Goal: Task Accomplishment & Management: Use online tool/utility

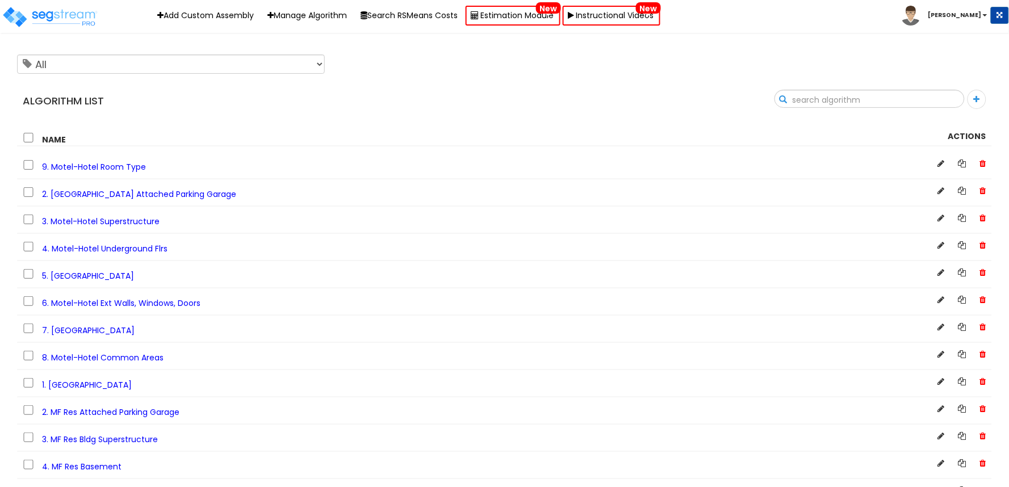
click at [953, 103] on input "text" at bounding box center [869, 99] width 189 height 19
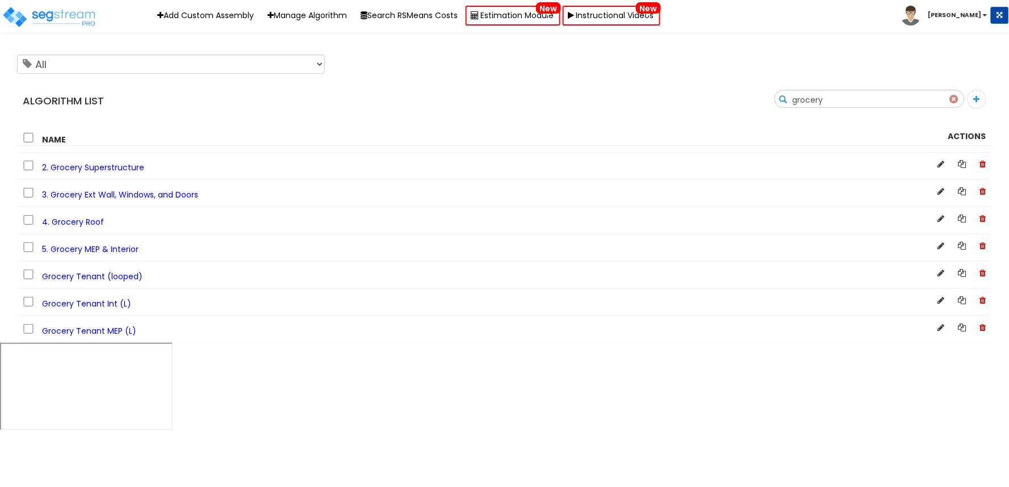
type input "grocery"
click at [126, 249] on span "5. Grocery MEP & Interior" at bounding box center [90, 249] width 97 height 11
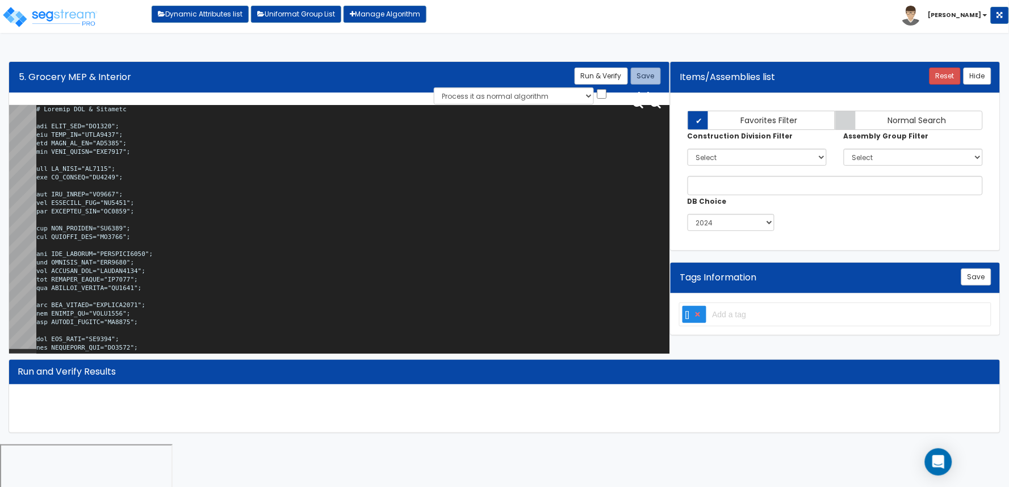
click at [338, 216] on textarea at bounding box center [352, 231] width 633 height 253
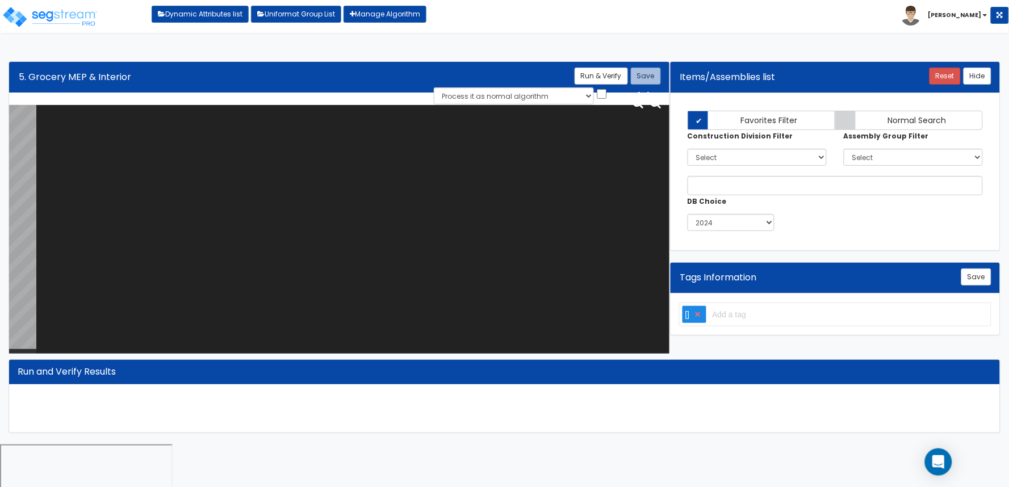
paste textarea "# Grocery MEP & Interior var TNNT_NUM="NU0275"; var BLDG_HT="AEWH0000"; var BLD…"
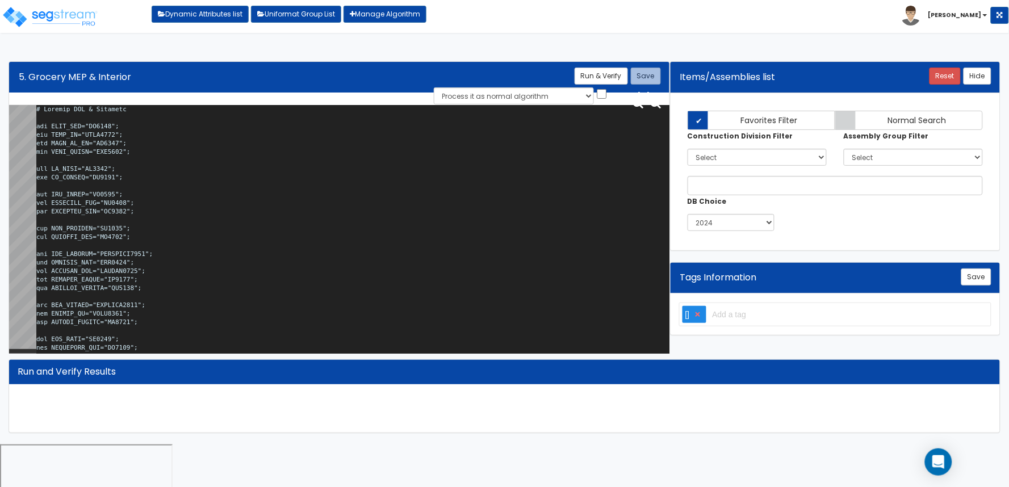
scroll to position [38463, 0]
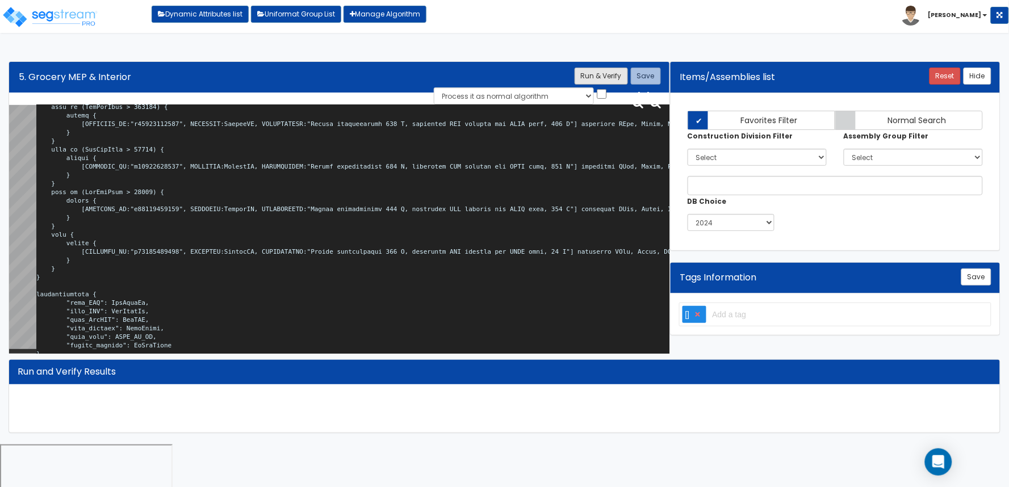
type textarea "# Grocery MEP & Interior var TNNT_NUM="NU0275"; var BLDG_HT="AEWH0000"; var BLD…"
click at [616, 80] on button "Run & Verify" at bounding box center [600, 76] width 53 height 17
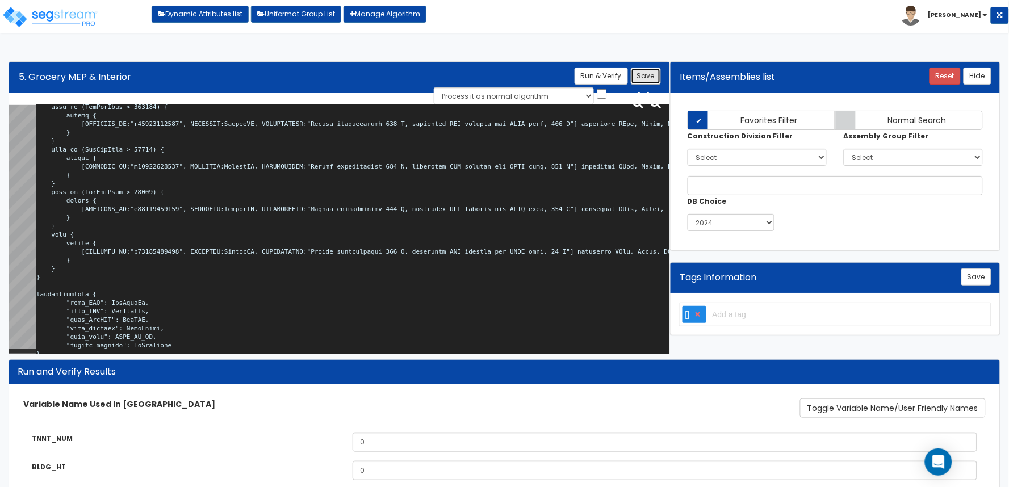
click at [651, 71] on button "Save" at bounding box center [646, 76] width 30 height 17
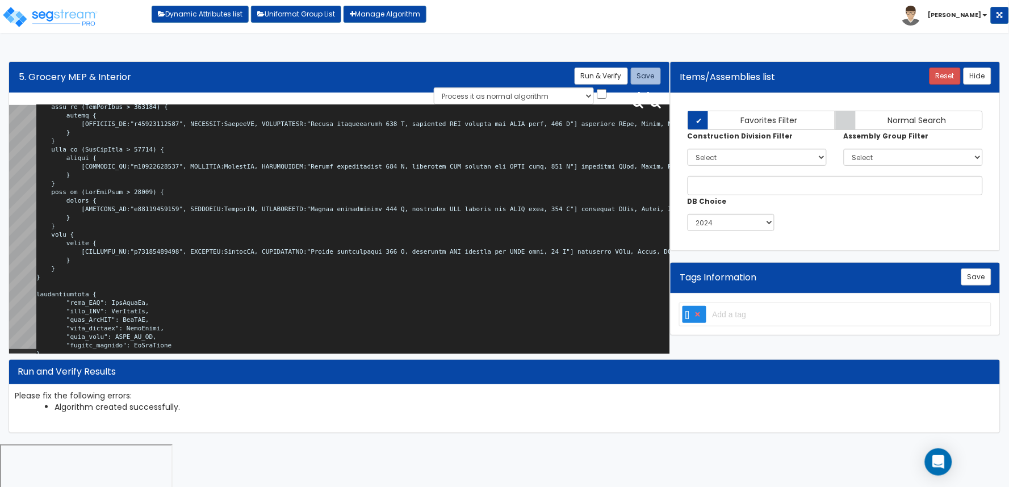
click at [974, 17] on b "[PERSON_NAME]" at bounding box center [954, 15] width 53 height 9
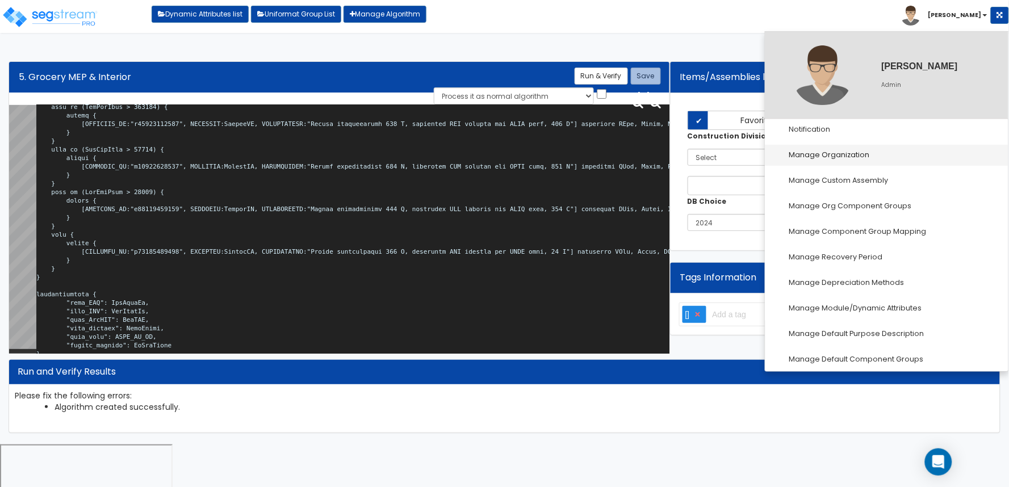
scroll to position [63, 0]
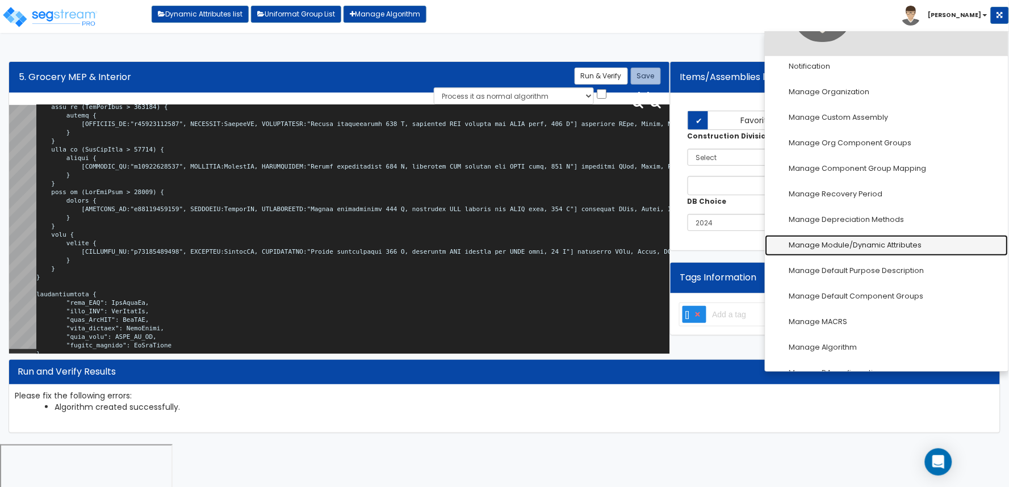
click at [884, 243] on link "Manage Module/Dynamic Attributes" at bounding box center [886, 245] width 243 height 21
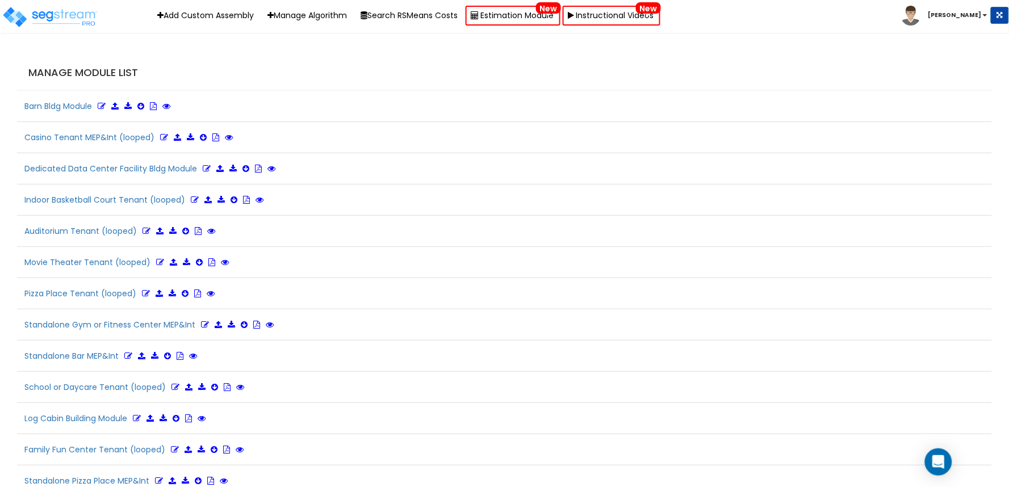
click at [540, 56] on div "Manage Module List" at bounding box center [504, 73] width 975 height 35
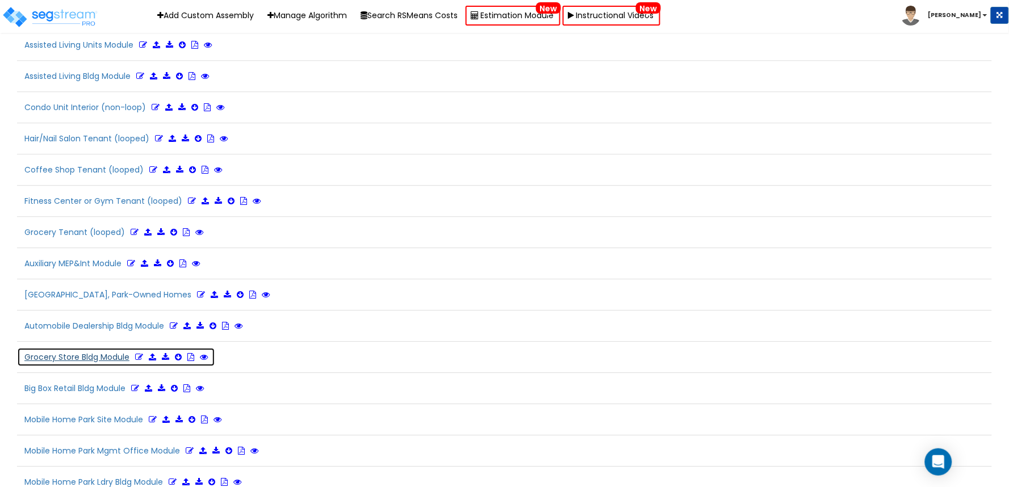
click at [137, 361] on icon at bounding box center [139, 357] width 8 height 8
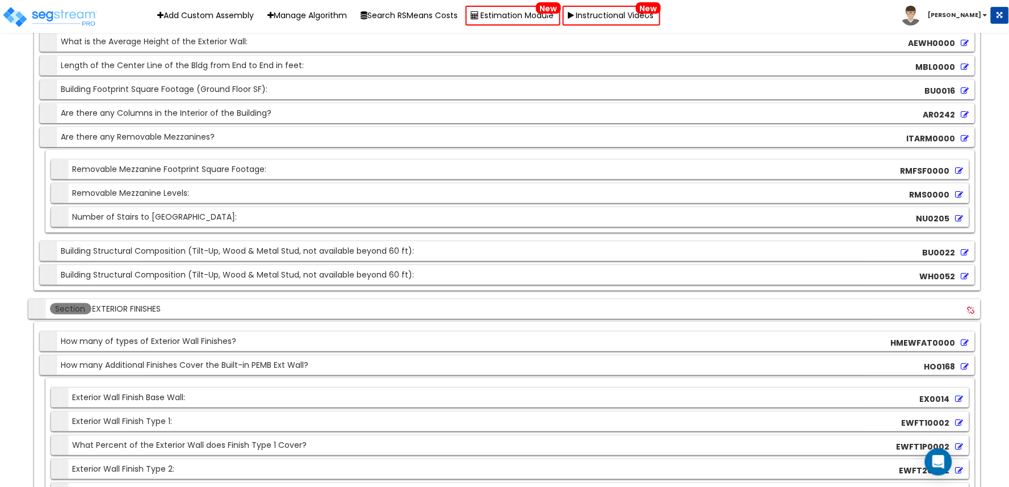
scroll to position [11156, 0]
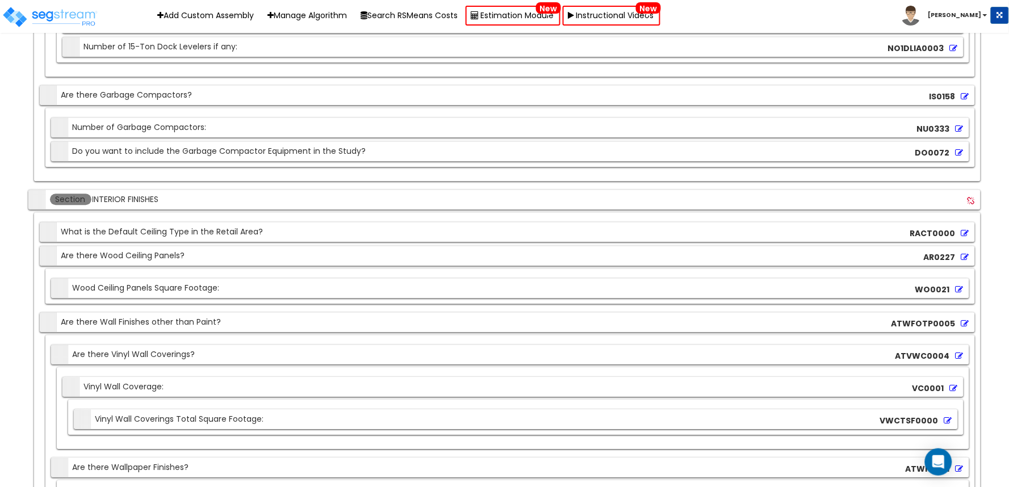
click at [967, 237] on icon at bounding box center [965, 233] width 8 height 8
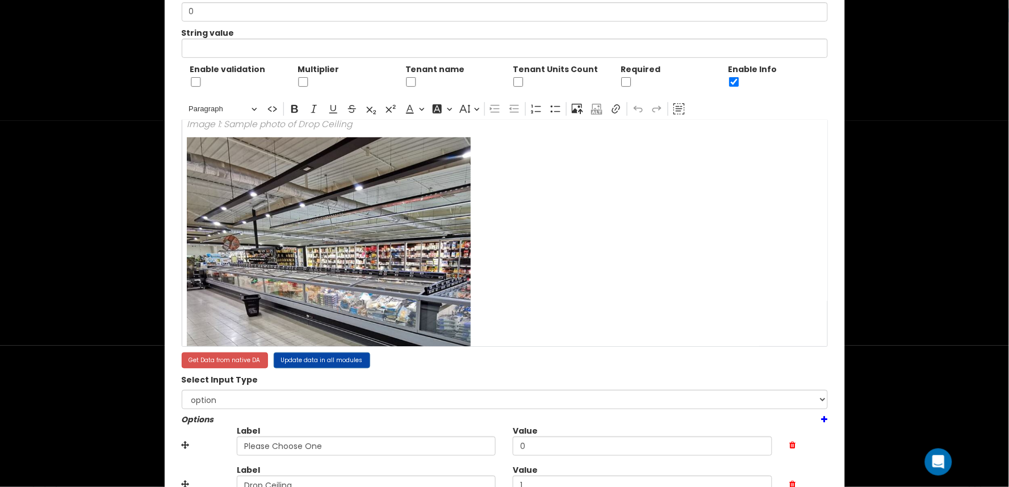
scroll to position [252, 0]
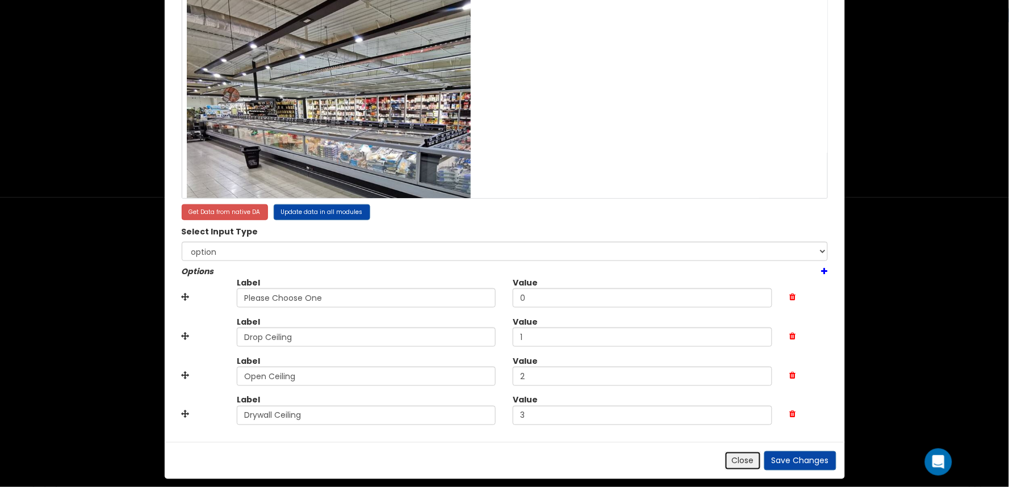
click at [733, 458] on button "Close" at bounding box center [742, 460] width 37 height 19
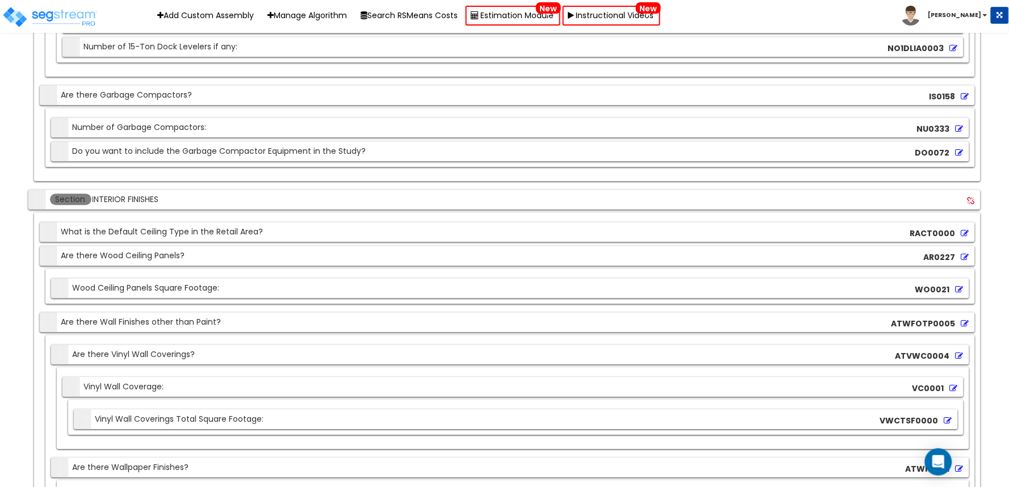
scroll to position [11855, 0]
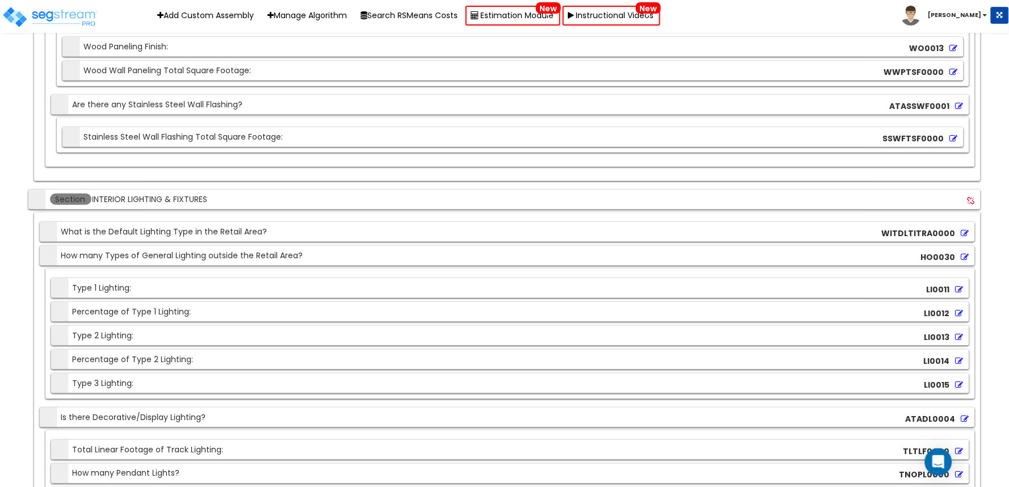
click at [962, 237] on icon at bounding box center [965, 233] width 8 height 8
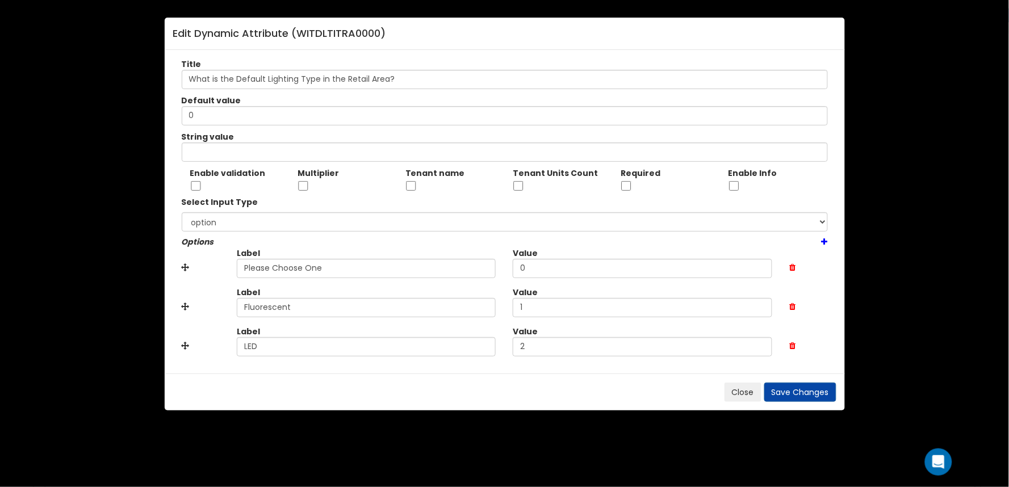
click at [825, 242] on icon at bounding box center [824, 242] width 6 height 8
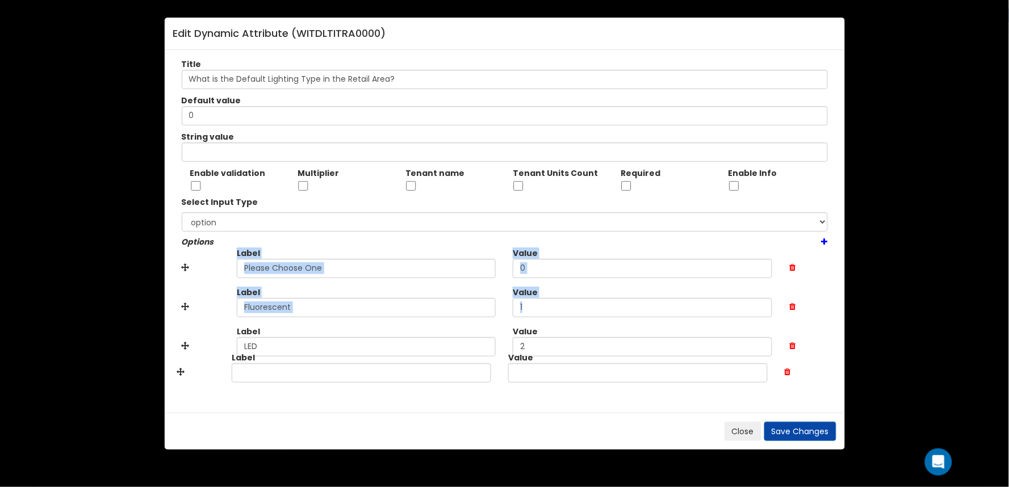
drag, startPoint x: 179, startPoint y: 339, endPoint x: 179, endPoint y: 371, distance: 32.4
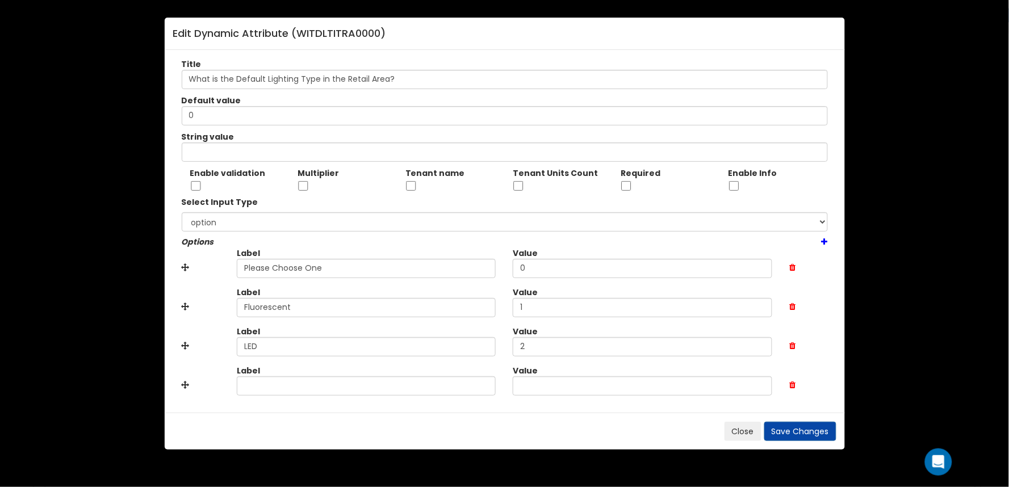
click at [824, 240] on icon at bounding box center [824, 242] width 6 height 8
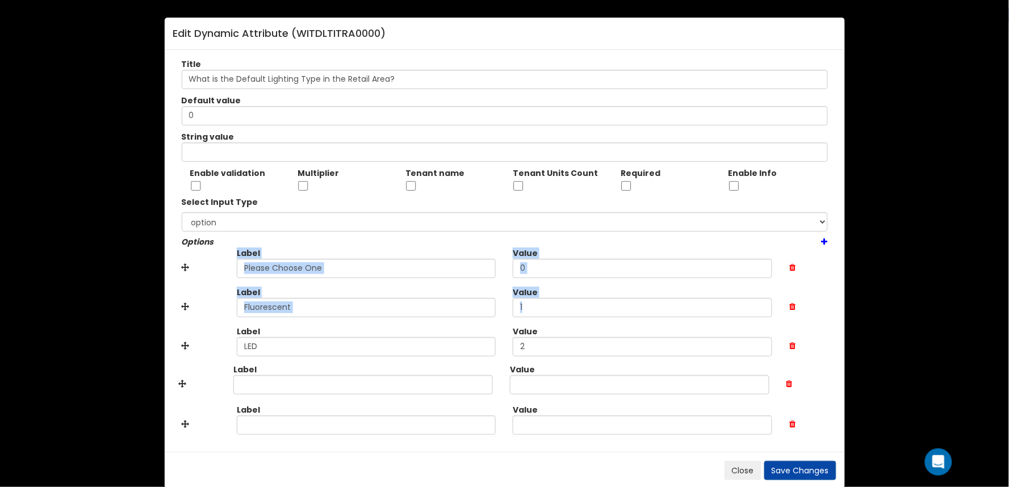
drag, startPoint x: 187, startPoint y: 268, endPoint x: 184, endPoint y: 382, distance: 114.1
click at [823, 242] on icon at bounding box center [824, 242] width 6 height 8
drag, startPoint x: 182, startPoint y: 265, endPoint x: 188, endPoint y: 379, distance: 114.2
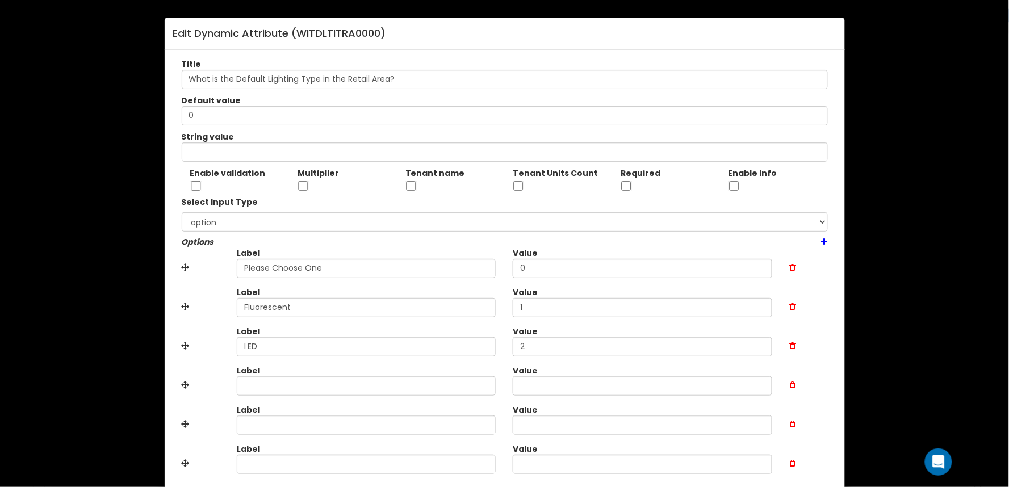
click at [825, 240] on icon at bounding box center [824, 242] width 6 height 8
drag, startPoint x: 182, startPoint y: 264, endPoint x: 178, endPoint y: 381, distance: 117.6
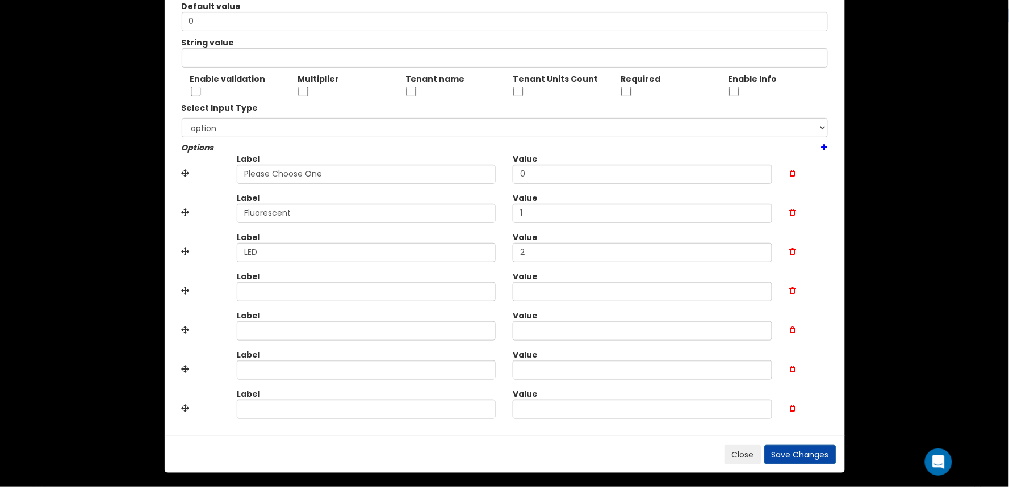
scroll to position [97, 0]
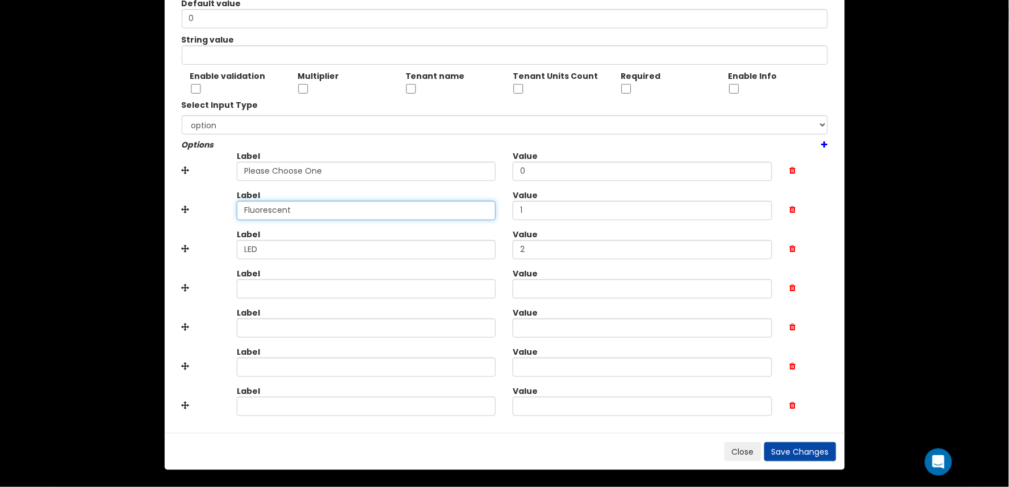
drag, startPoint x: 208, startPoint y: 210, endPoint x: 129, endPoint y: 199, distance: 80.2
click at [108, 209] on div "Edit Dynamic Attribute ( WITDLTITRA0000 ) Title What is the Default Lighting Ty…" at bounding box center [504, 243] width 1009 height 487
paste input "LED Surface-Mounted"
type input "LED Surface-Mounted"
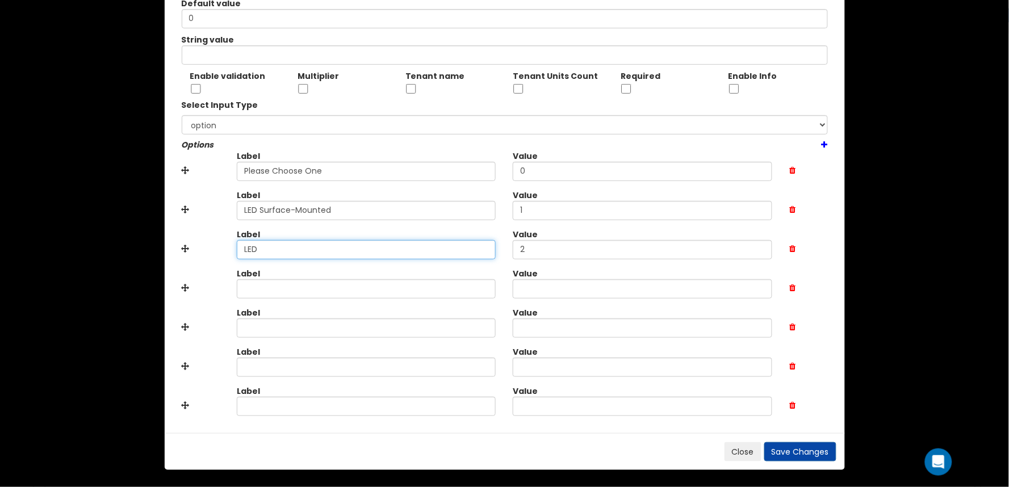
drag, startPoint x: 116, startPoint y: 253, endPoint x: 120, endPoint y: 249, distance: 6.4
click at [116, 253] on div "Edit Dynamic Attribute ( WITDLTITRA0000 ) Title What is the Default Lighting Ty…" at bounding box center [504, 243] width 1009 height 487
paste input "Recessed"
type input "LED Recessed"
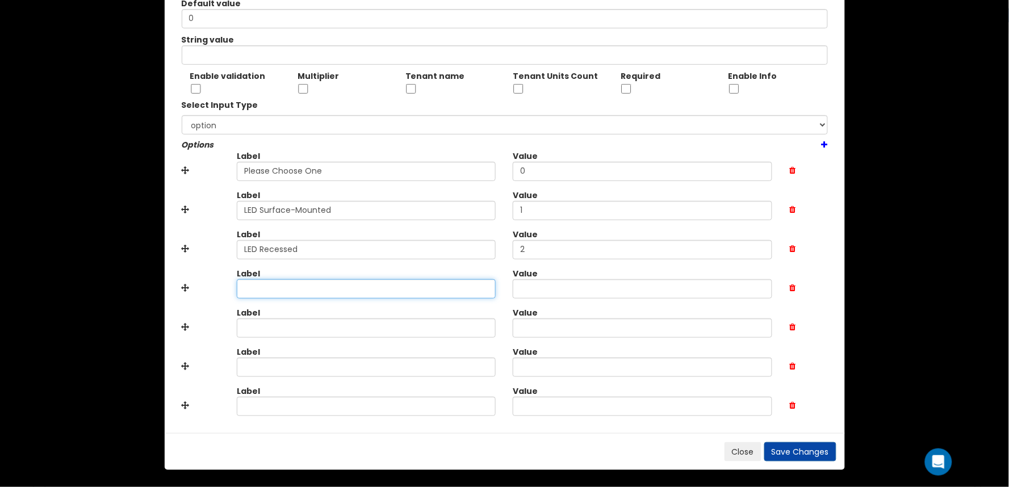
click at [345, 282] on input "text" at bounding box center [366, 288] width 259 height 19
paste input "Fluorescent Surface-Mounted"
type input "Fluorescent Surface-Mounted"
click at [319, 331] on input "text" at bounding box center [366, 327] width 259 height 19
paste input "Fluorescent Recessed"
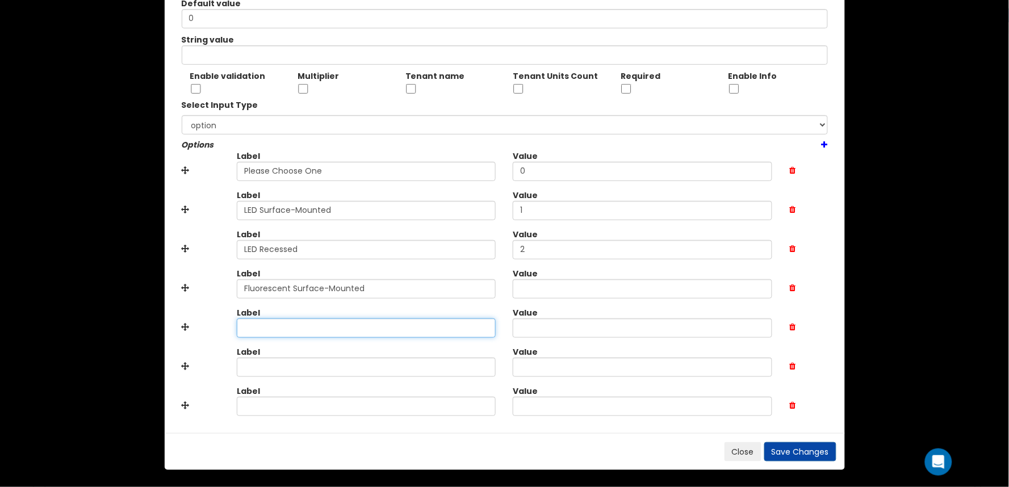
type input "Fluorescent Recessed"
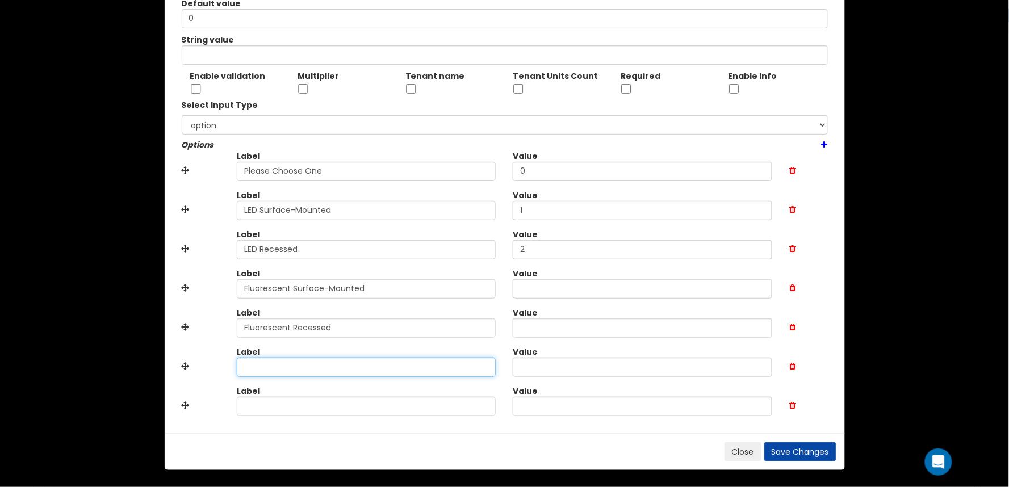
click at [332, 362] on input "text" at bounding box center [366, 367] width 259 height 19
paste input "Incandescent Can"
type input "Incandescent Can"
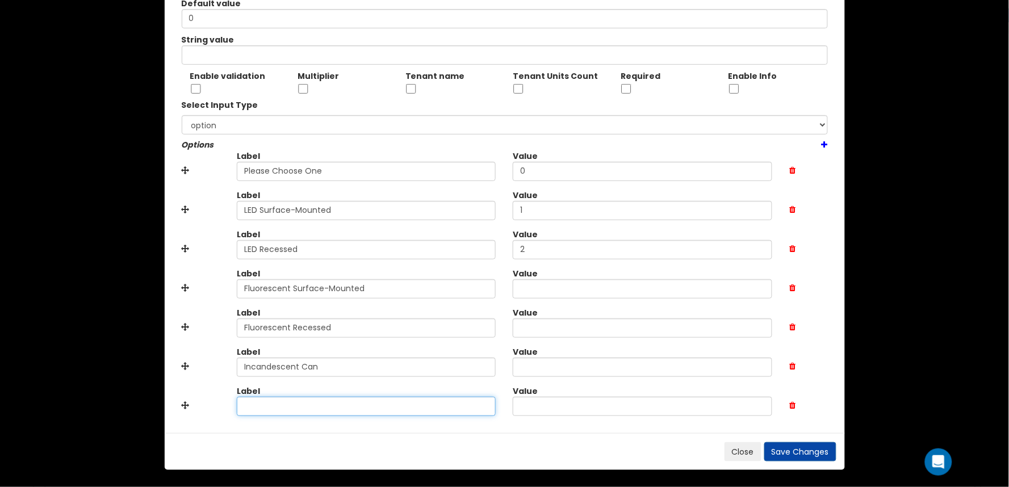
click at [371, 404] on input "text" at bounding box center [366, 406] width 259 height 19
paste input "Incandescent Surface-Mounted"
type input "Incandescent Surface-Mounted"
type input "3"
type input "4"
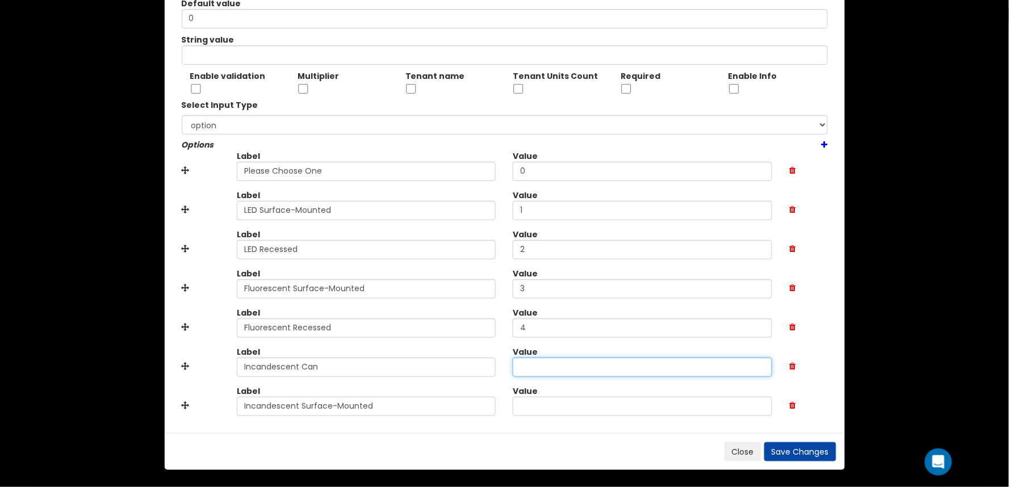
click at [535, 364] on input "text" at bounding box center [642, 367] width 259 height 19
type input "5"
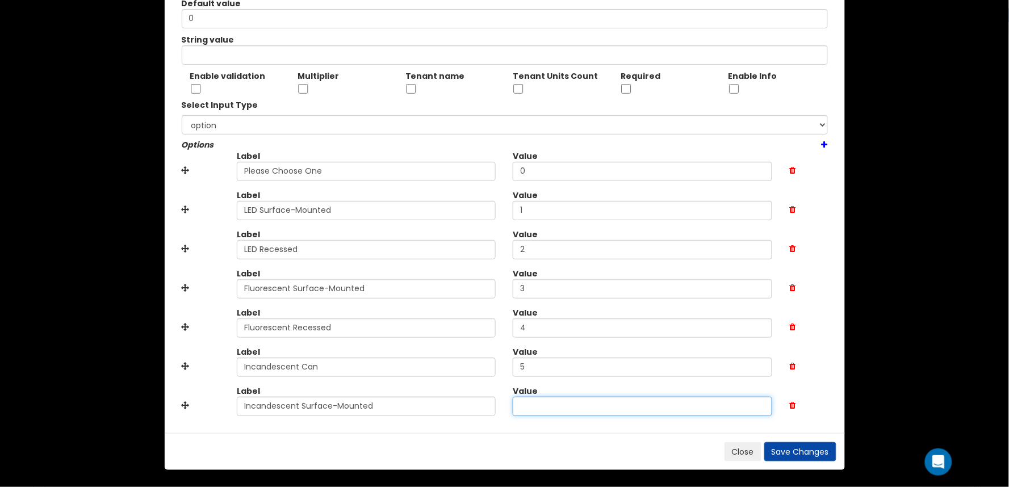
click at [536, 415] on input "text" at bounding box center [642, 406] width 259 height 19
type input "6"
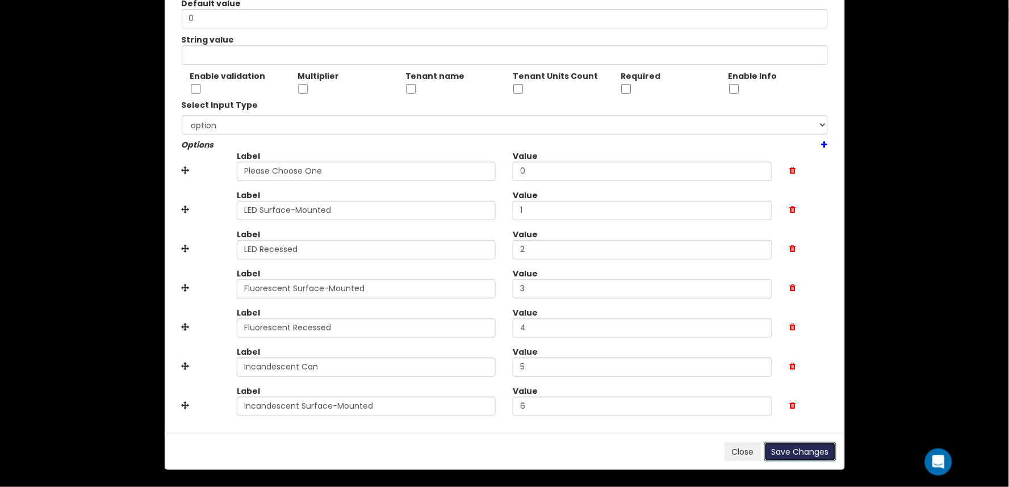
click at [807, 450] on button "Save Changes" at bounding box center [800, 451] width 72 height 19
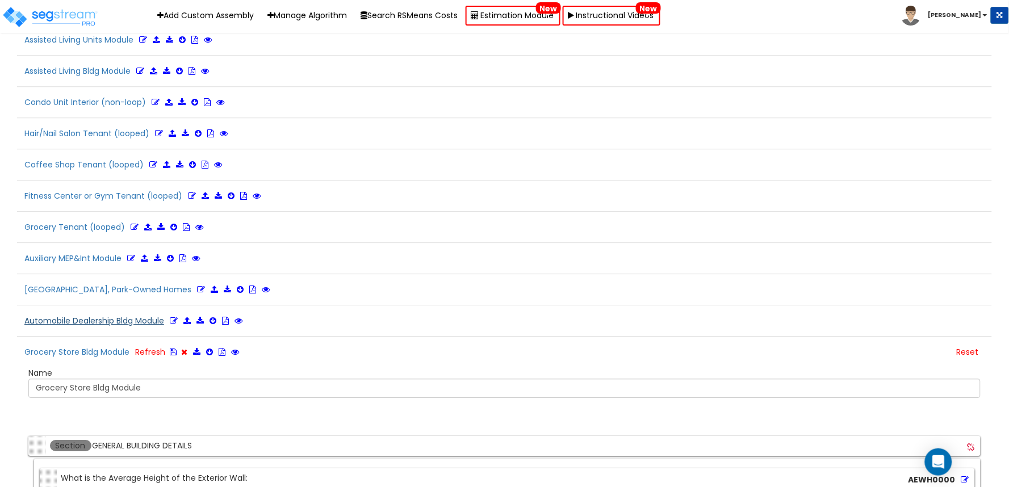
scroll to position [2205, 0]
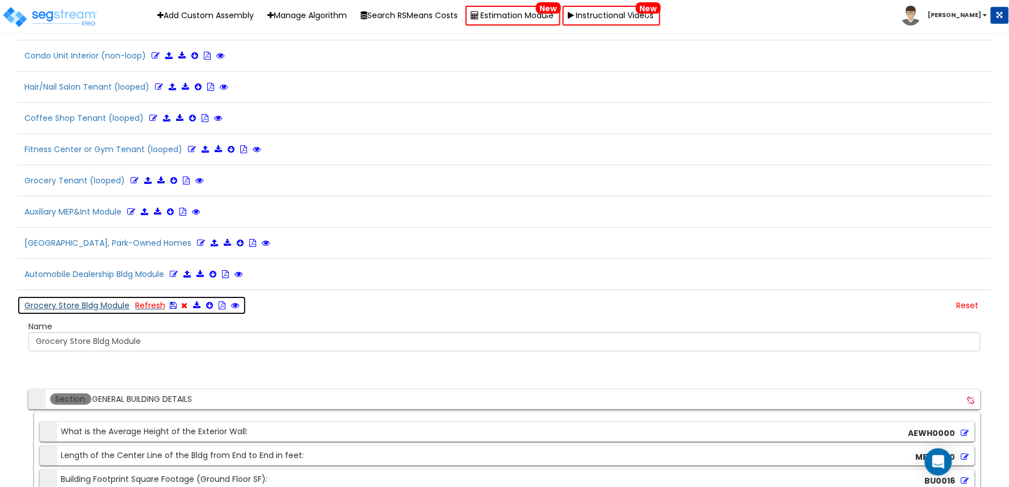
click at [173, 309] on icon at bounding box center [173, 305] width 7 height 8
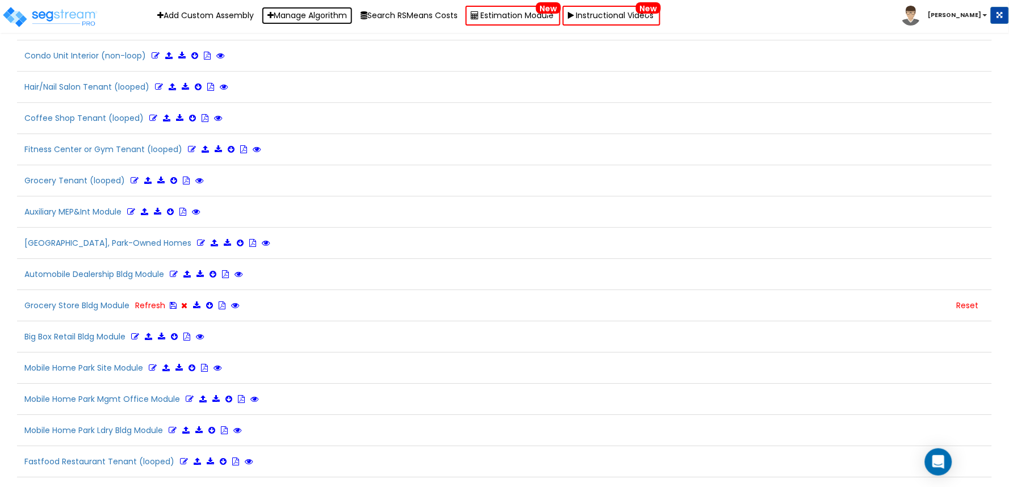
click at [296, 12] on link "Manage Algorithm" at bounding box center [307, 16] width 91 height 18
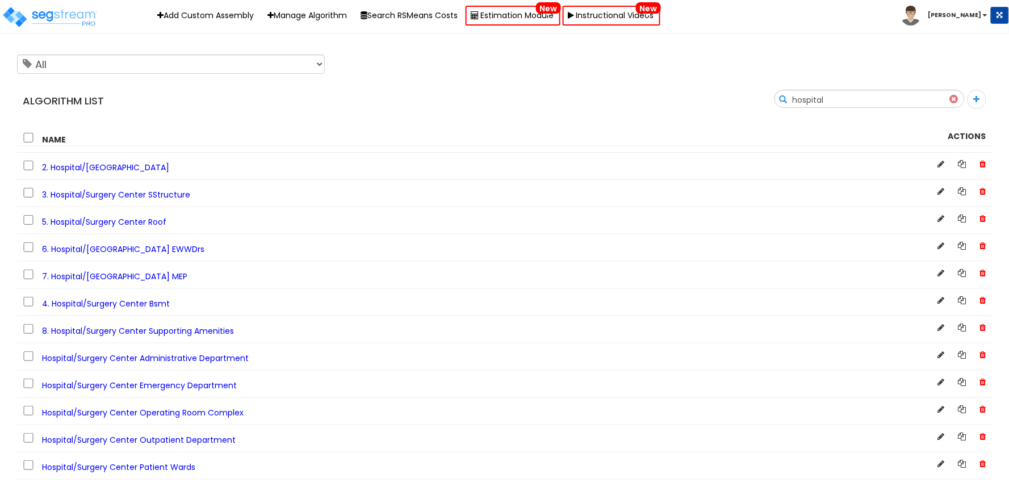
type input "hospital"
click at [136, 277] on span "7. Hospital/Surgery Center MEP" at bounding box center [114, 276] width 145 height 11
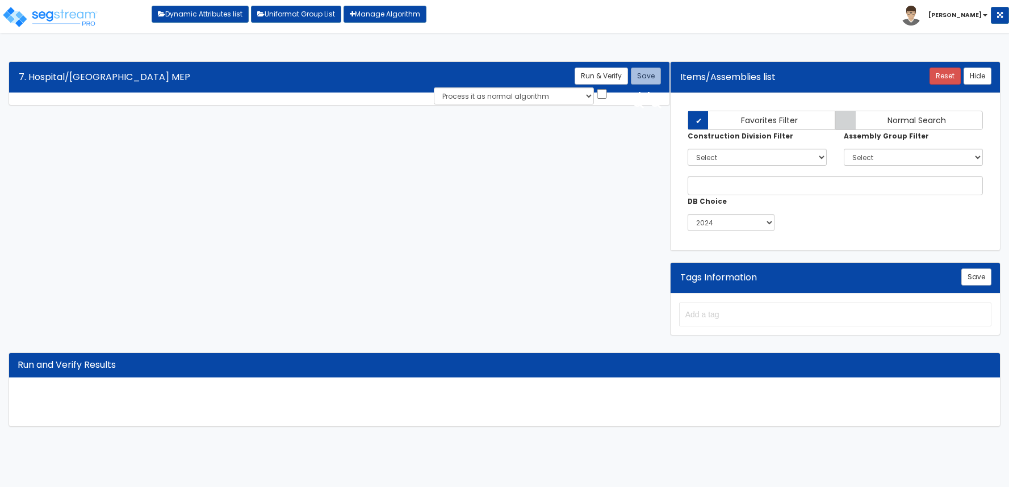
click at [238, 240] on div "Algorithm Title 7. Hospital/Surgery Center MEP Save Run & Verify Process it as …" at bounding box center [504, 244] width 1009 height 388
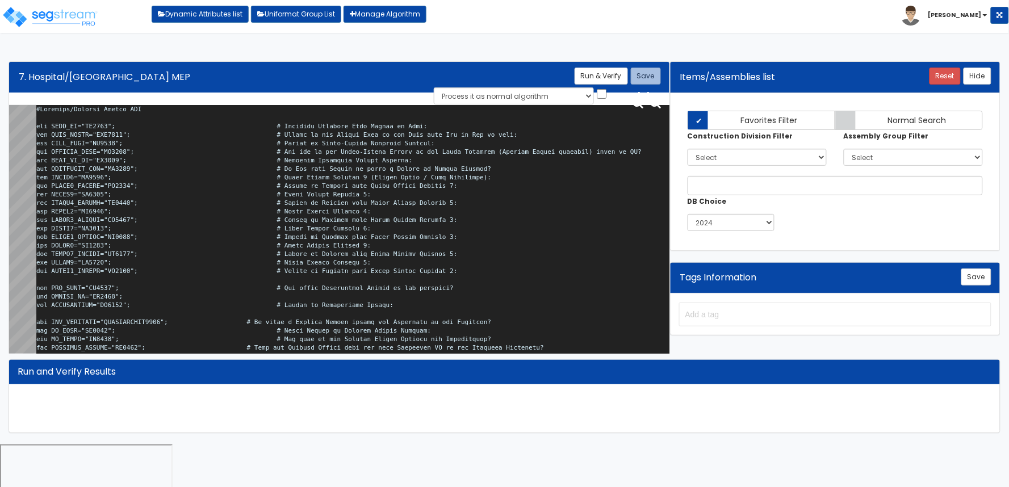
click at [246, 241] on textarea at bounding box center [352, 231] width 633 height 253
click at [497, 272] on textarea at bounding box center [352, 231] width 633 height 253
click at [362, 217] on textarea at bounding box center [352, 231] width 633 height 253
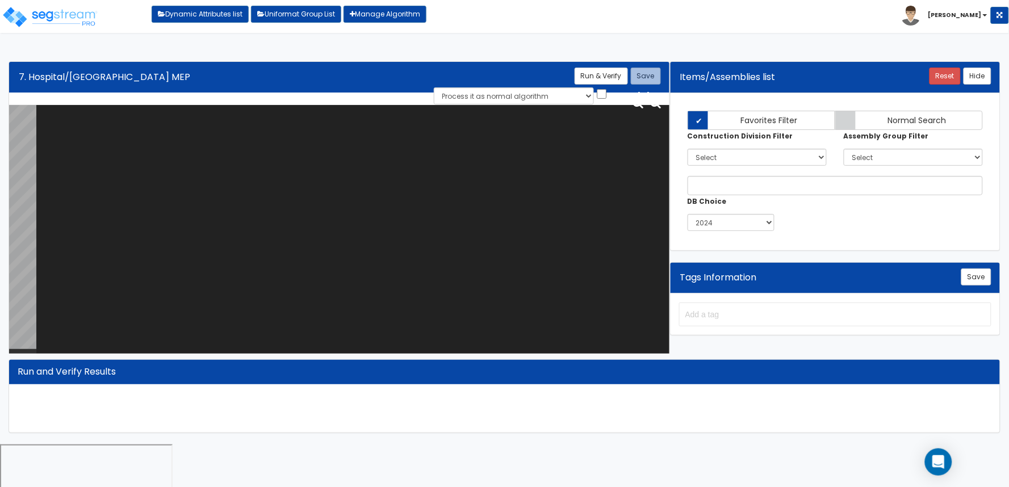
paste textarea "#Hospital/Surgery Center MEP var BLDG_HT="BU0007"; # Building Exterior Wall Hei…"
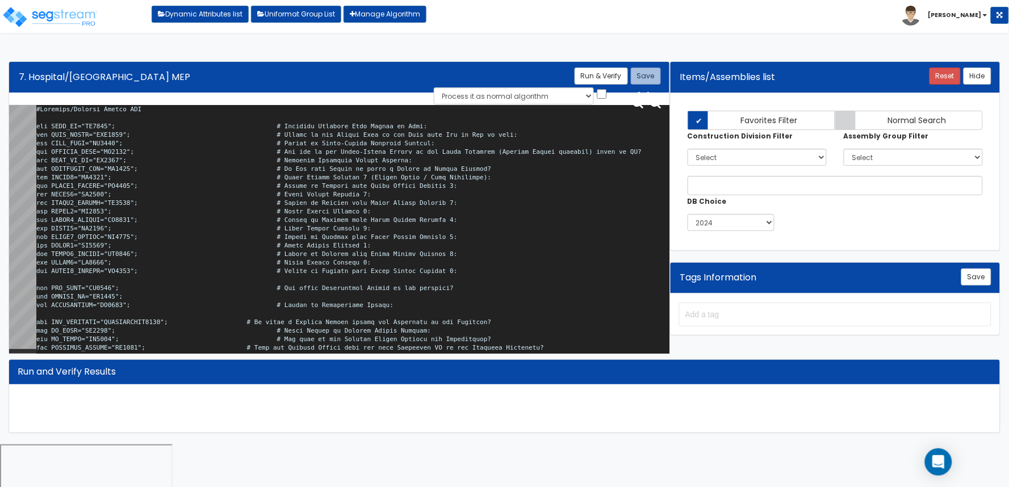
scroll to position [22966, 0]
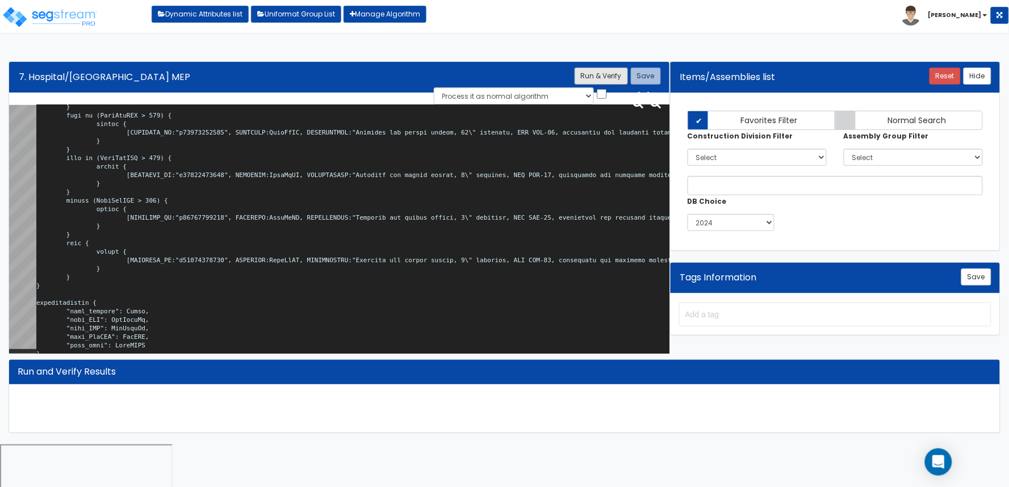
type textarea "#Hospital/Surgery Center MEP var BLDG_HT="BU0007"; # Building Exterior Wall Hei…"
click at [613, 80] on button "Run & Verify" at bounding box center [600, 76] width 53 height 17
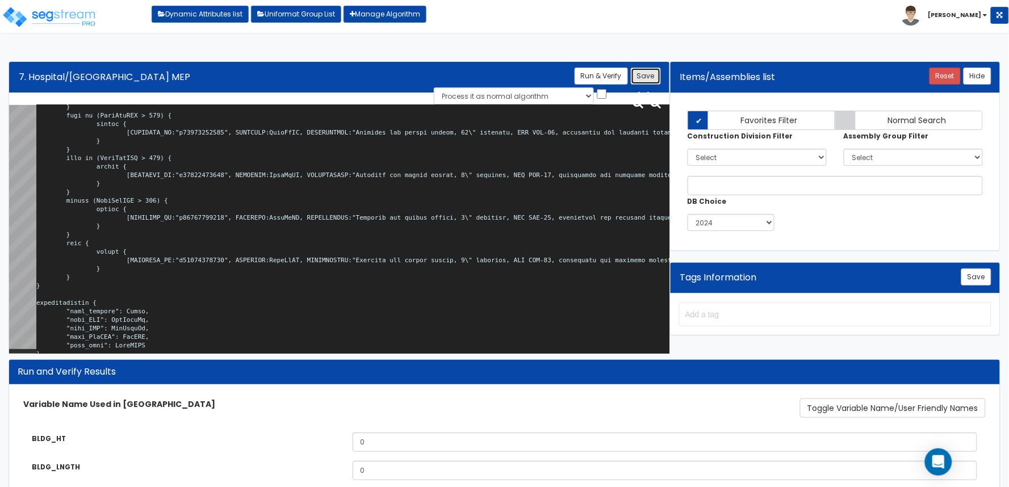
click at [645, 74] on button "Save" at bounding box center [646, 76] width 30 height 17
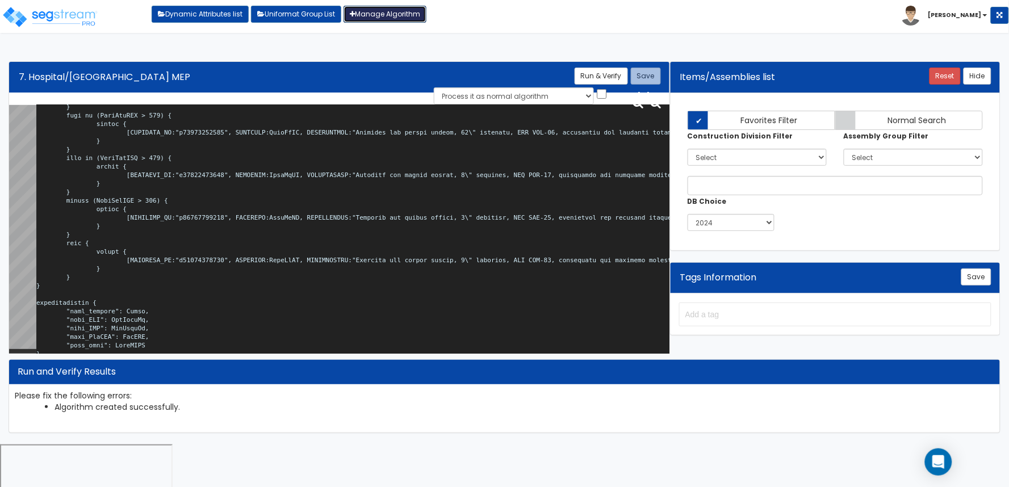
click at [388, 20] on link "Manage Algorithm" at bounding box center [384, 14] width 83 height 17
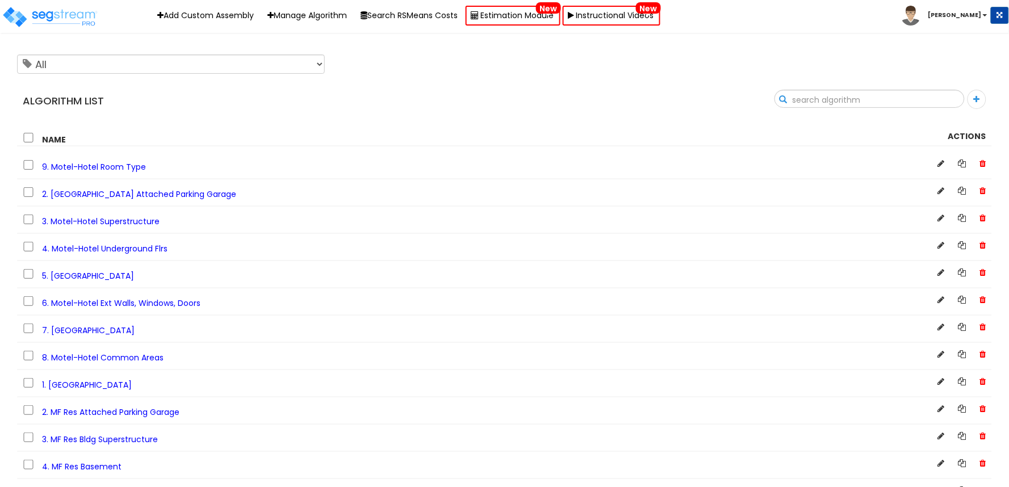
click at [947, 100] on input "text" at bounding box center [869, 99] width 189 height 19
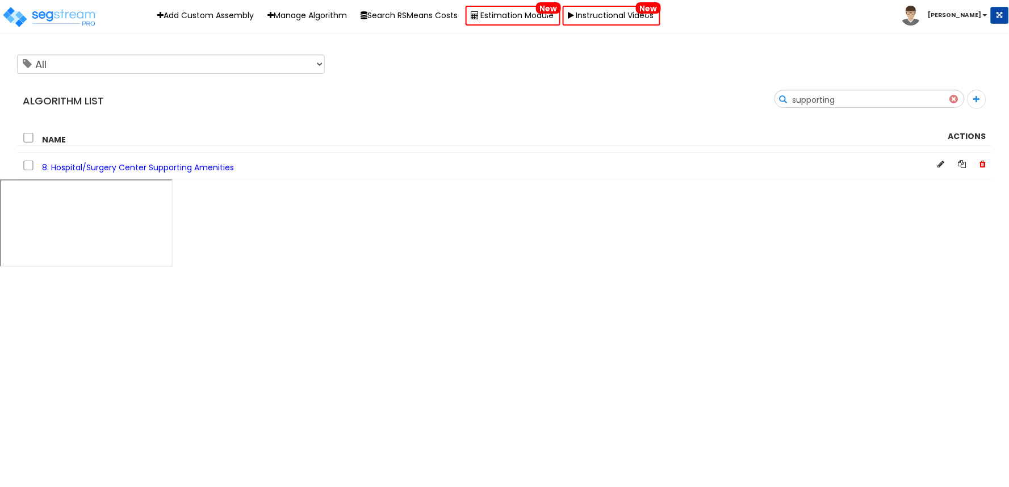
type input "supporting"
click at [184, 168] on span "8. Hospital/Surgery Center Supporting Amenities" at bounding box center [138, 167] width 192 height 11
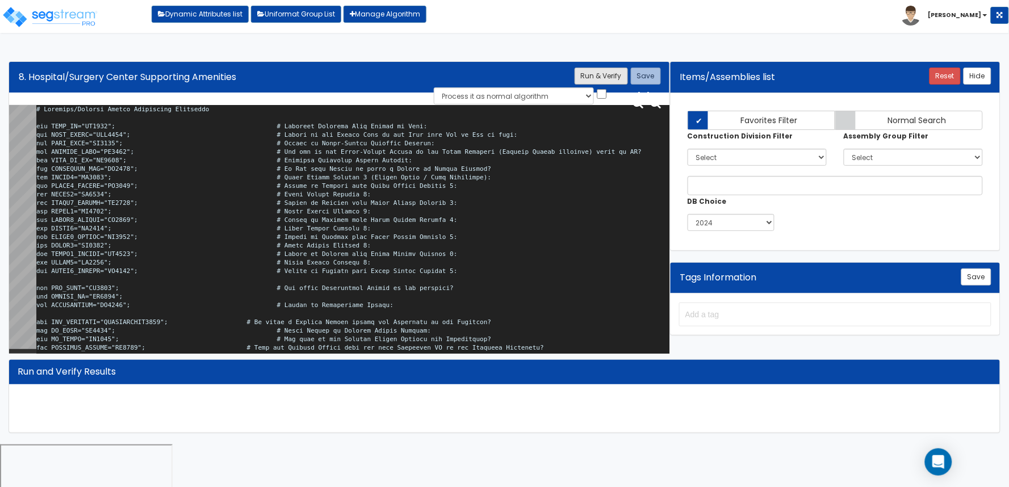
type textarea "# Hospital/Surgery Center Supporting Amenities var BLDG_HT="BU0007"; # Building…"
click at [614, 74] on button "Run & Verify" at bounding box center [600, 76] width 53 height 17
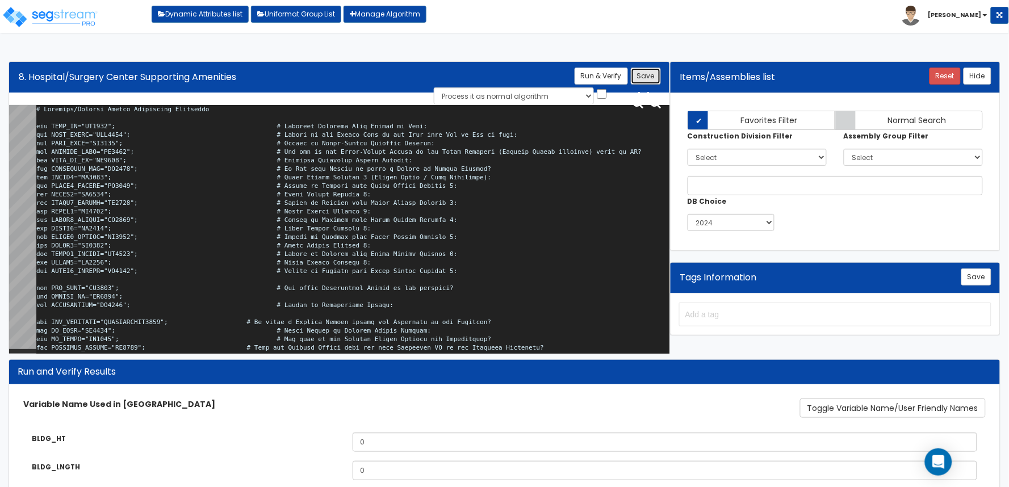
click at [655, 81] on button "Save" at bounding box center [646, 76] width 30 height 17
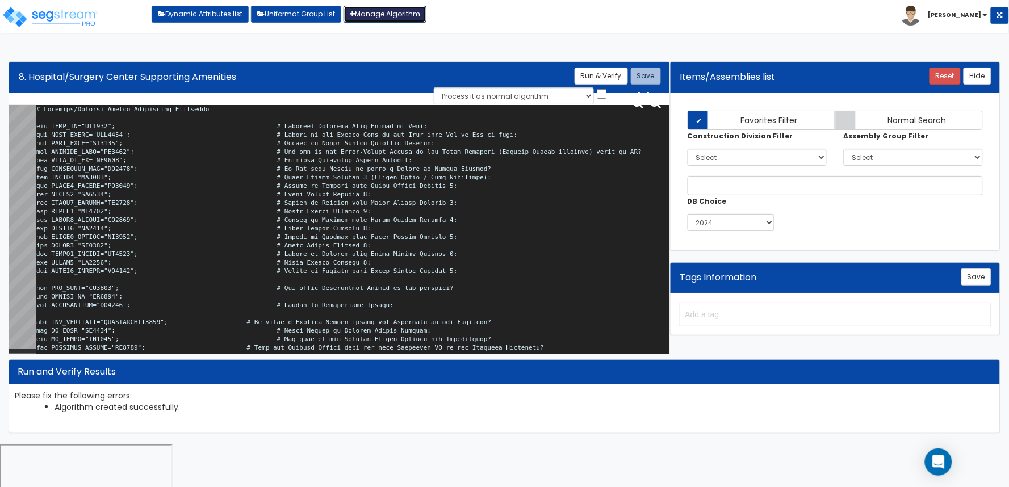
click at [398, 11] on link "Manage Algorithm" at bounding box center [384, 14] width 83 height 17
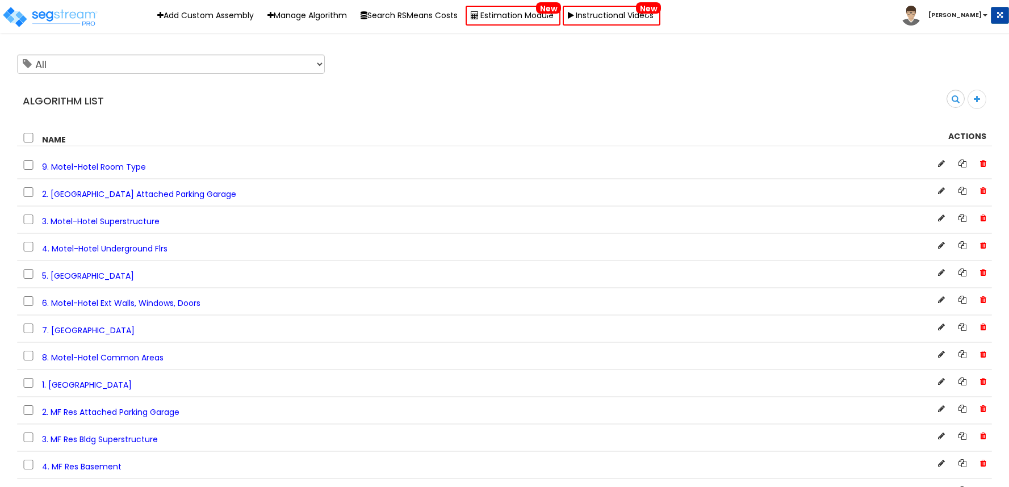
click at [954, 111] on div "Search" at bounding box center [955, 103] width 18 height 27
click at [954, 100] on input "text" at bounding box center [869, 99] width 189 height 19
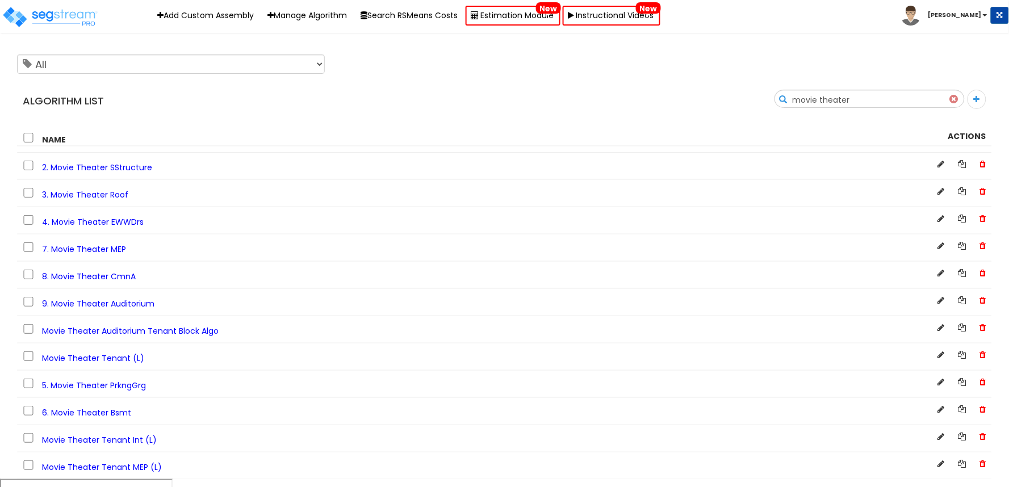
type input "movie theater"
click at [127, 308] on span "9. Movie Theater Auditorium" at bounding box center [98, 303] width 112 height 11
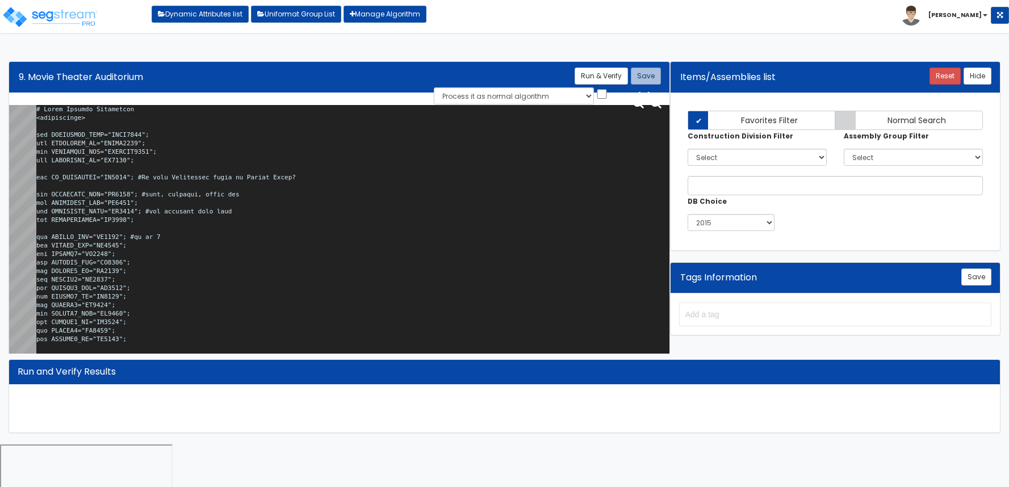
click at [326, 241] on textarea at bounding box center [352, 231] width 633 height 253
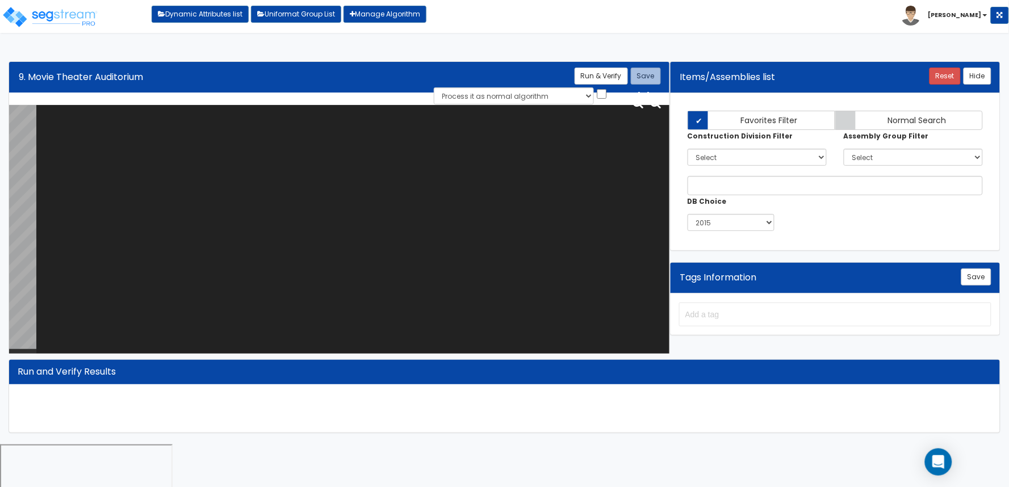
paste textarea "# Movie Theater Auditorium <loopenabled> var MOVIETHTR_NAME="RUTN0000"; var MOV…"
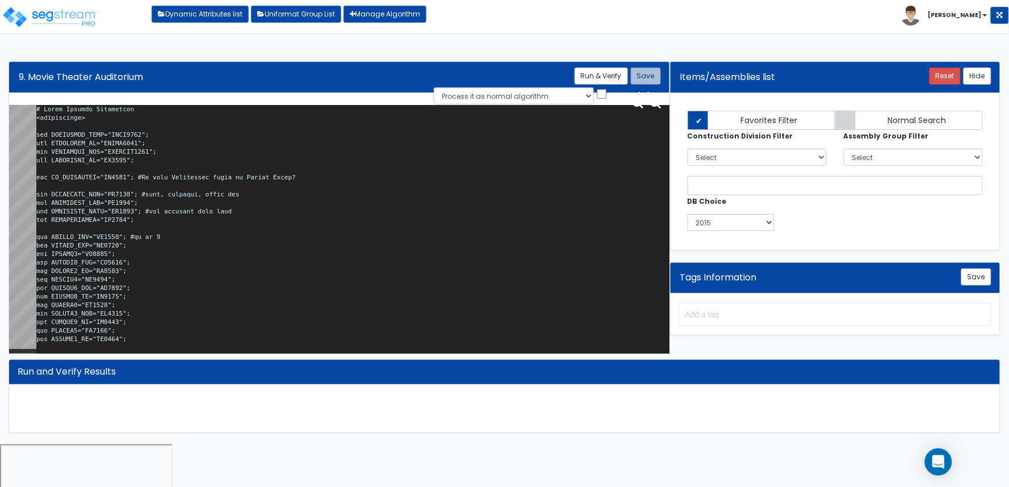
scroll to position [9709, 0]
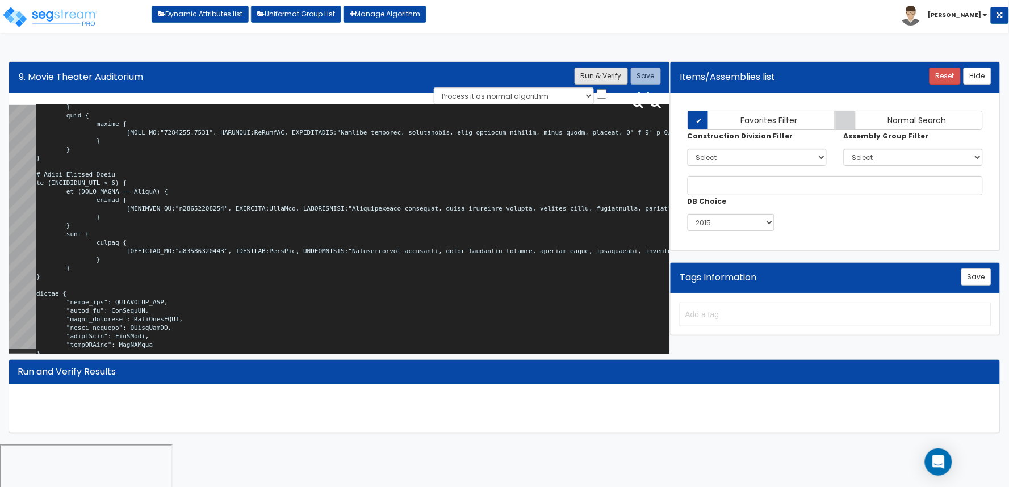
type textarea "# Movie Theater Auditorium <loopenabled> var MOVIETHTR_NAME="RUTN0000"; var MOV…"
click at [598, 82] on button "Run & Verify" at bounding box center [600, 76] width 53 height 17
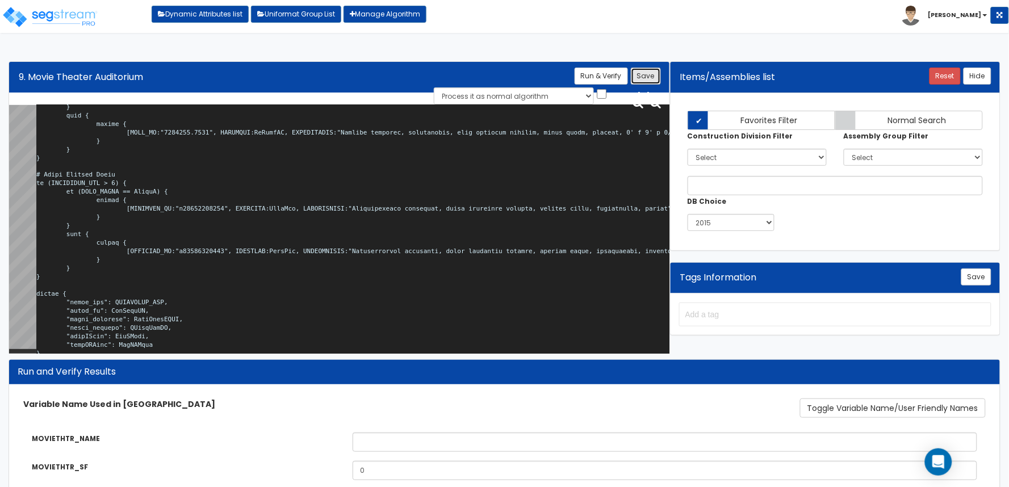
click at [645, 76] on button "Save" at bounding box center [646, 76] width 30 height 17
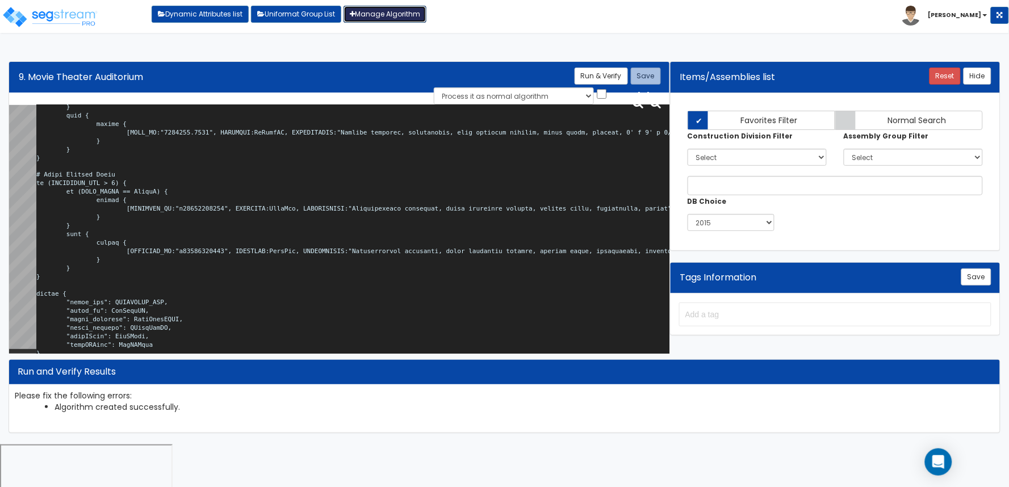
click at [377, 9] on link "Manage Algorithm" at bounding box center [384, 14] width 83 height 17
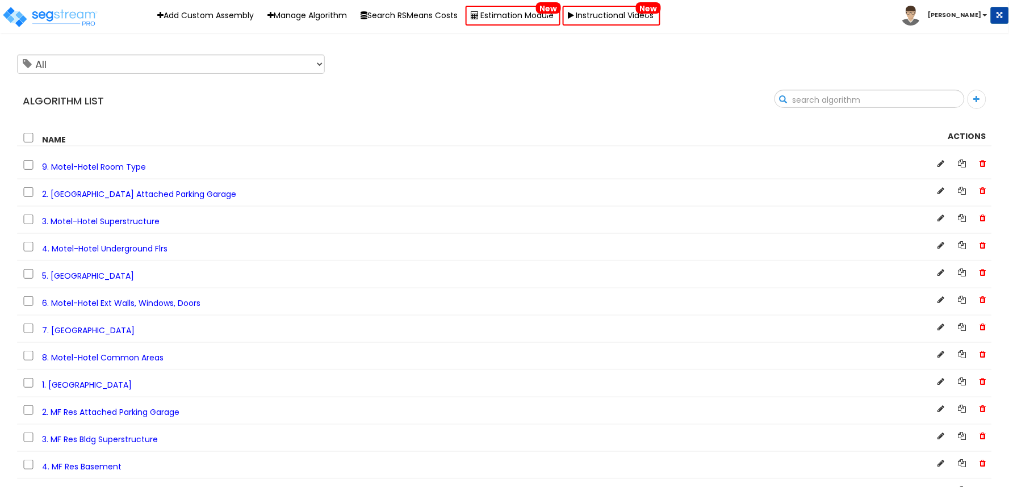
click at [948, 94] on input "text" at bounding box center [869, 99] width 189 height 19
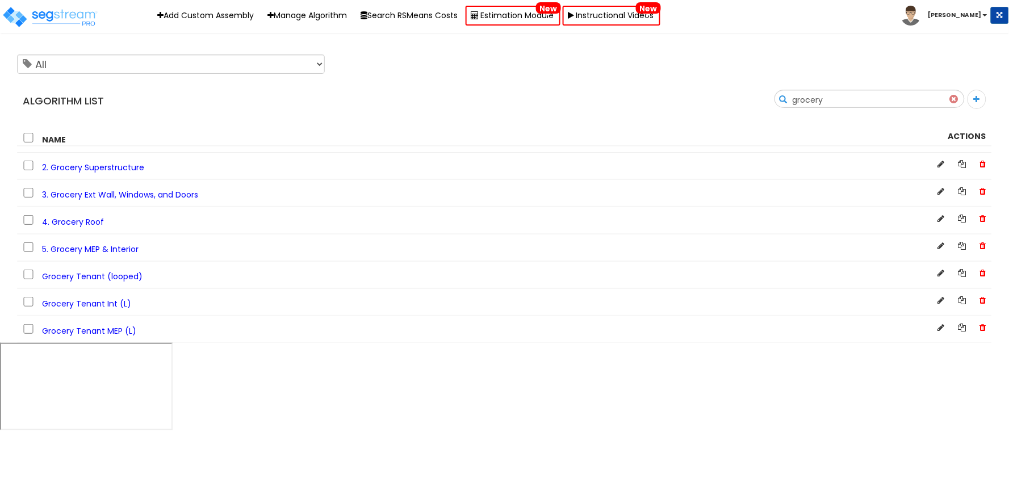
type input "grocery"
click at [77, 305] on span "Grocery Tenant Int (L)" at bounding box center [86, 303] width 89 height 11
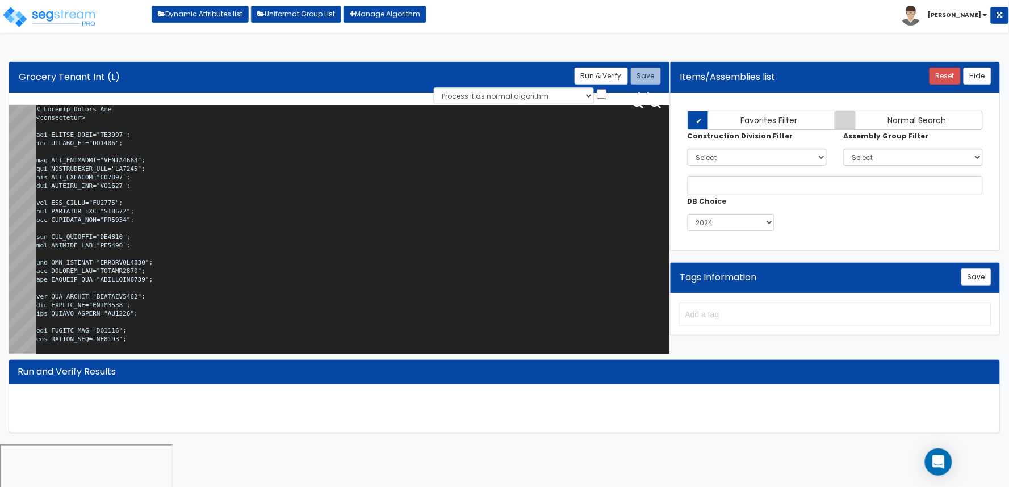
click at [200, 142] on textarea at bounding box center [352, 231] width 633 height 253
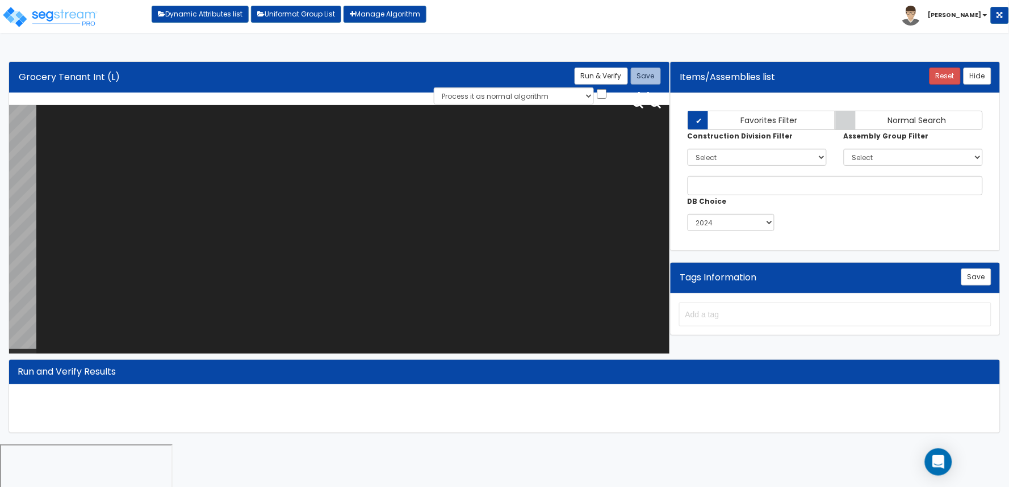
paste textarea "# Grocery Tenant Int <loopenabled> var TENANT_NAME="GR0005"; var TENANT_SF="GR0…"
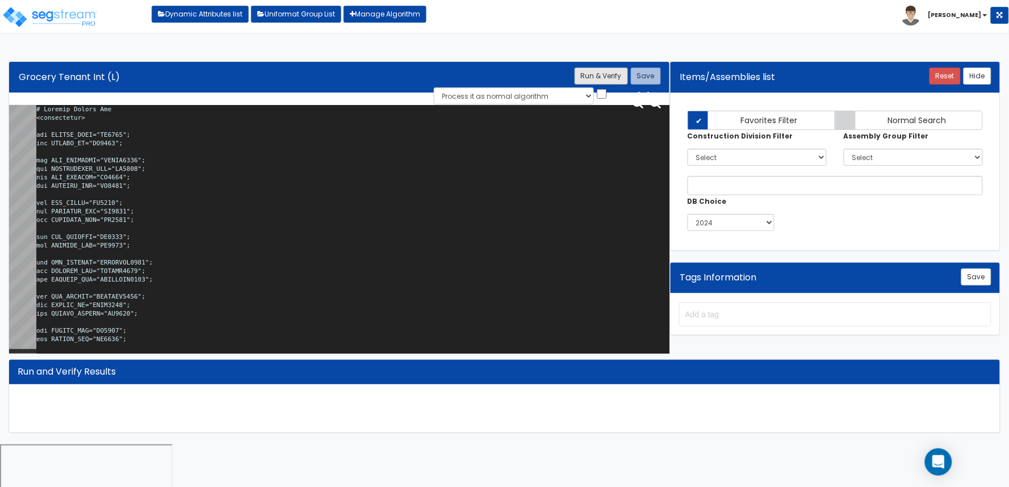
type textarea "# Grocery Tenant Int <loopenabled> var TENANT_NAME="GR0005"; var TENANT_SF="GR0…"
click at [602, 78] on button "Run & Verify" at bounding box center [600, 76] width 53 height 17
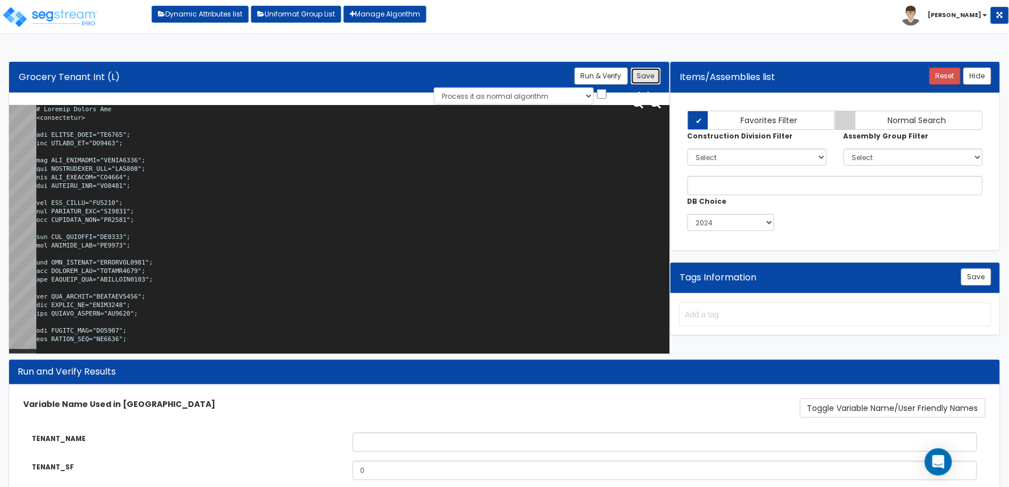
click at [657, 74] on button "Save" at bounding box center [646, 76] width 30 height 17
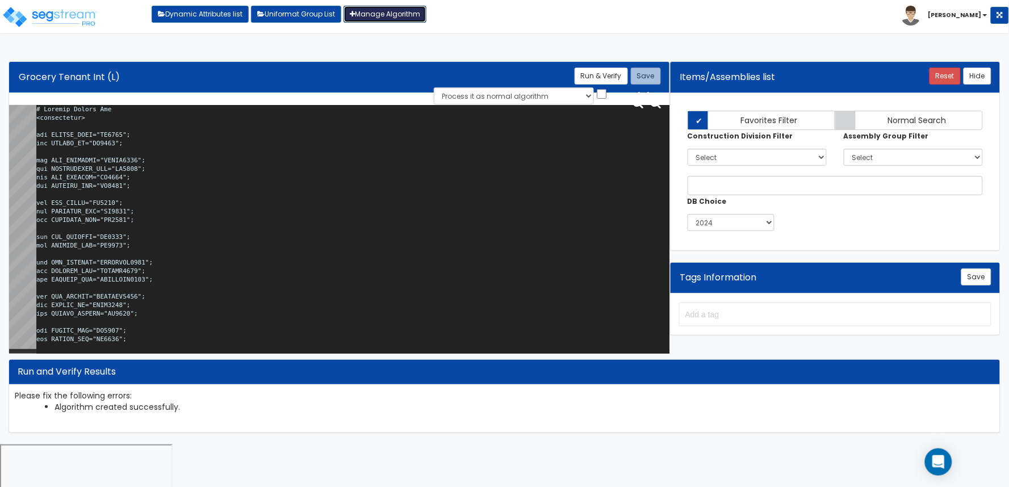
click at [421, 15] on link "Manage Algorithm" at bounding box center [384, 14] width 83 height 17
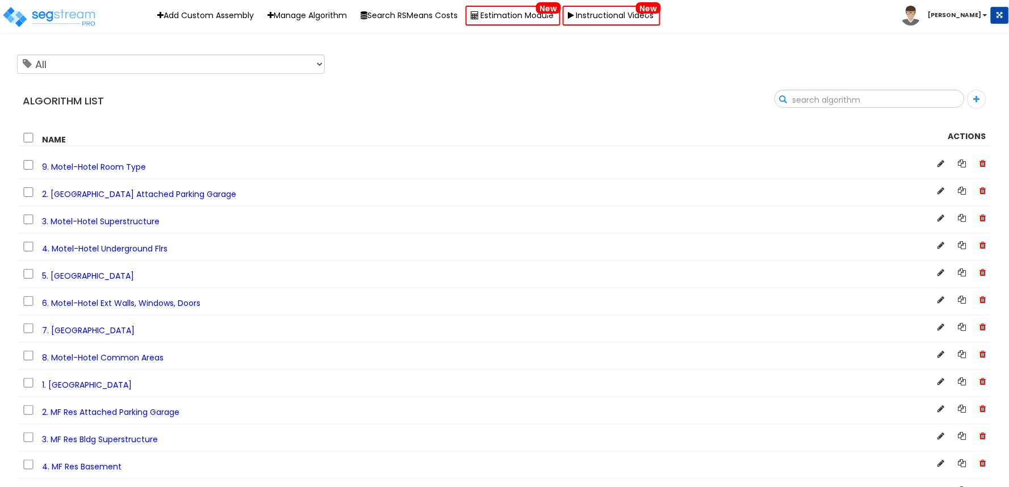
click at [940, 95] on input "text" at bounding box center [869, 99] width 189 height 19
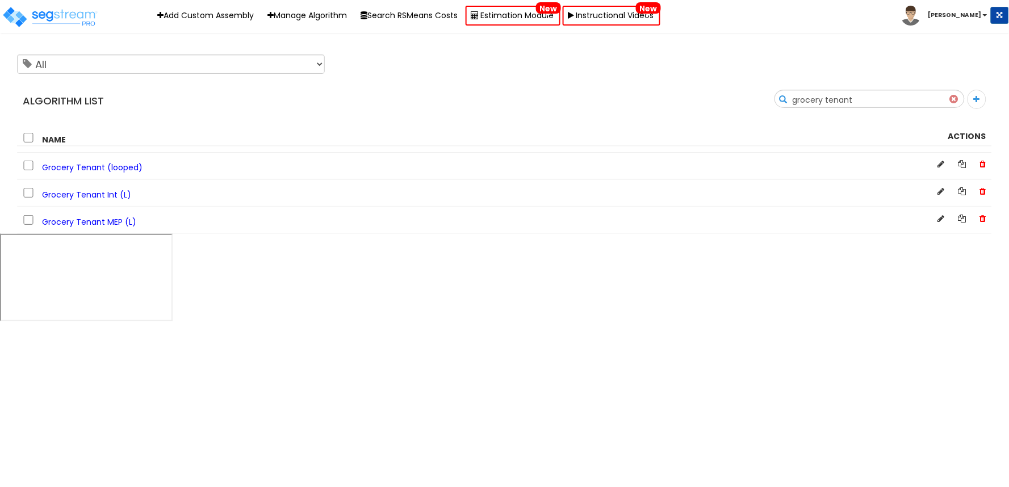
type input "grocery tenant"
click at [108, 169] on span "Grocery Tenant (looped)" at bounding box center [92, 167] width 100 height 11
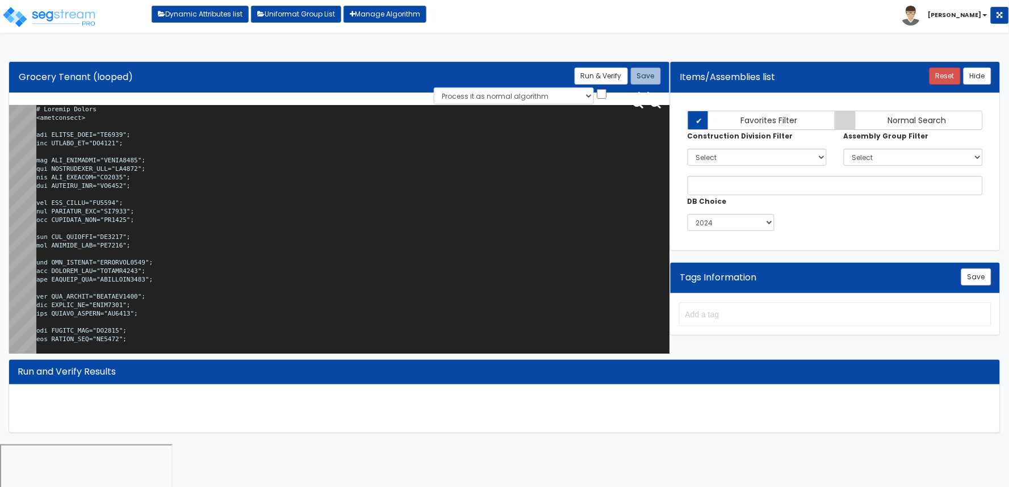
drag, startPoint x: 188, startPoint y: 246, endPoint x: 156, endPoint y: 200, distance: 56.6
click at [156, 200] on textarea at bounding box center [352, 231] width 633 height 253
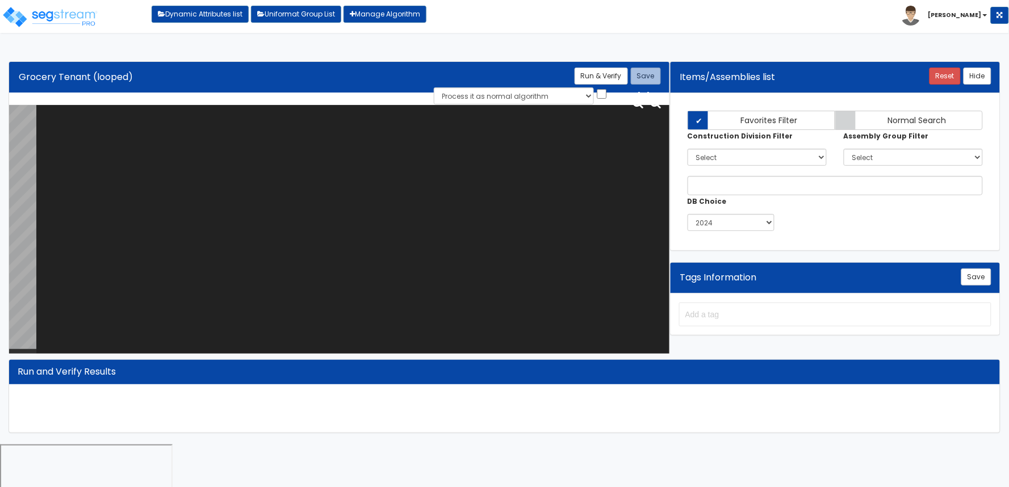
paste textarea "# Grocery Tenant <loopenabled> var TENANT_NAME="GR0005"; var TENANT_SF="GR0006"…"
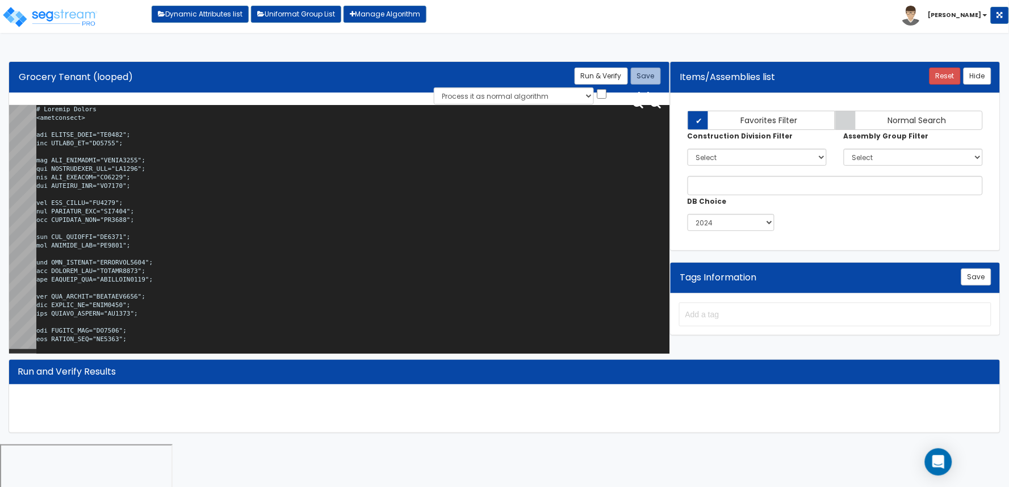
scroll to position [38531, 0]
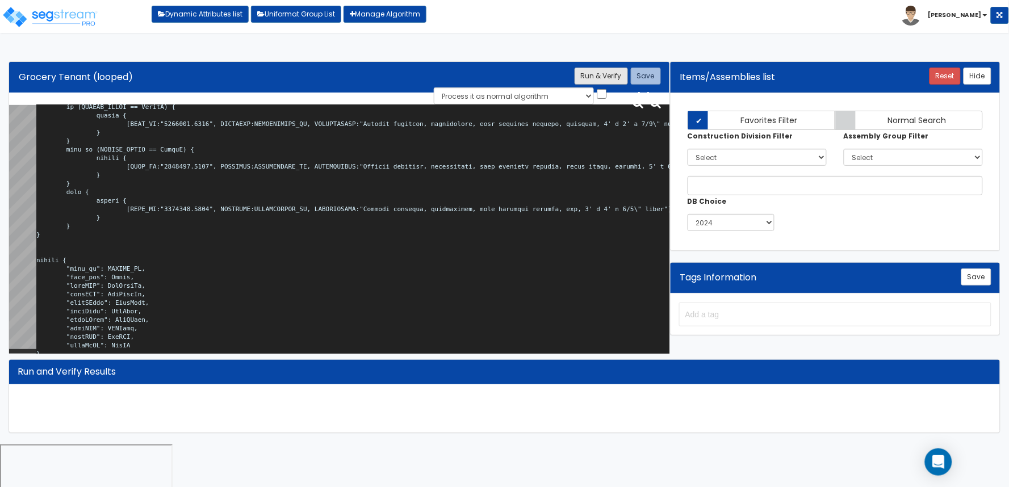
type textarea "# Grocery Tenant <loopenabled> var TENANT_NAME="GR0005"; var TENANT_SF="GR0006"…"
click at [615, 78] on button "Run & Verify" at bounding box center [600, 76] width 53 height 17
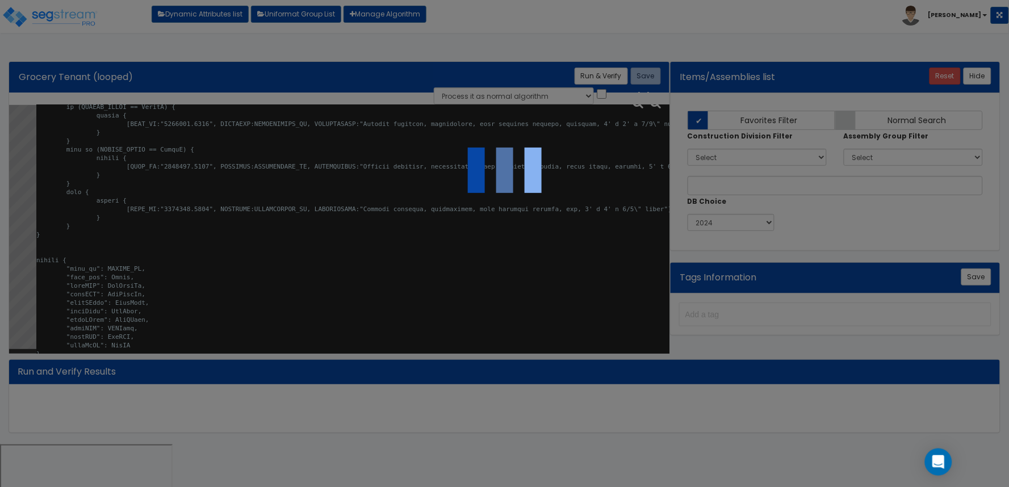
click at [202, 273] on div at bounding box center [504, 243] width 1009 height 487
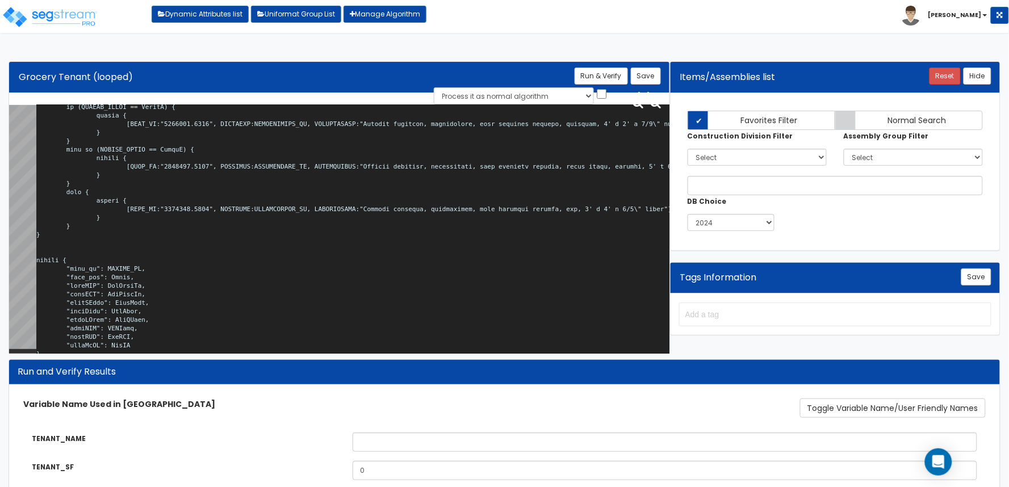
click at [979, 11] on b "[PERSON_NAME]" at bounding box center [954, 15] width 53 height 9
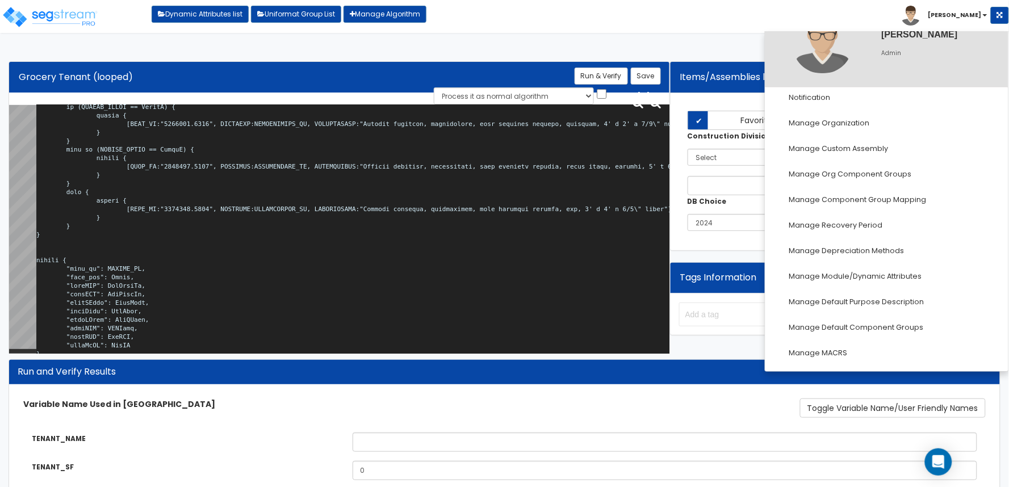
scroll to position [46, 0]
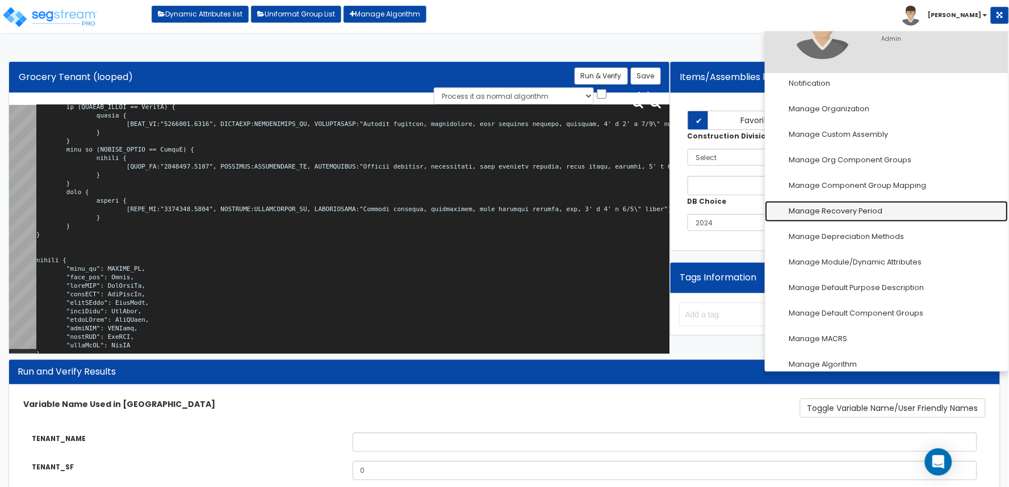
click at [882, 211] on link "Manage Recovery Period" at bounding box center [886, 211] width 243 height 21
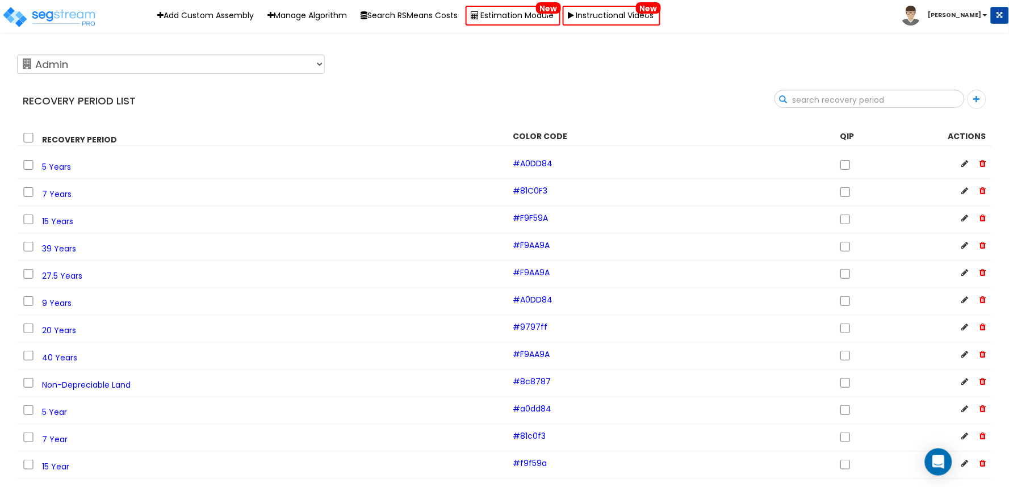
click at [949, 100] on input "text" at bounding box center [869, 99] width 189 height 19
click at [972, 17] on b "[PERSON_NAME]" at bounding box center [954, 15] width 53 height 9
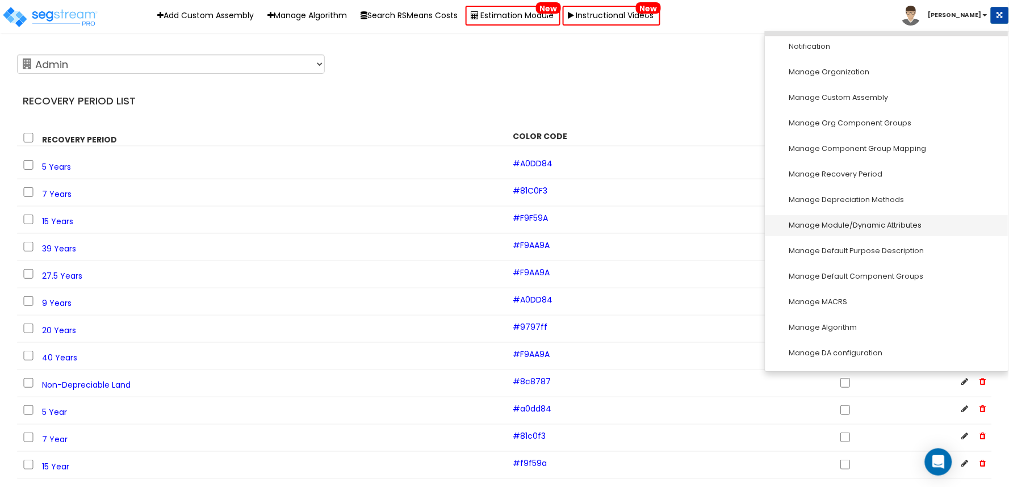
scroll to position [157, 0]
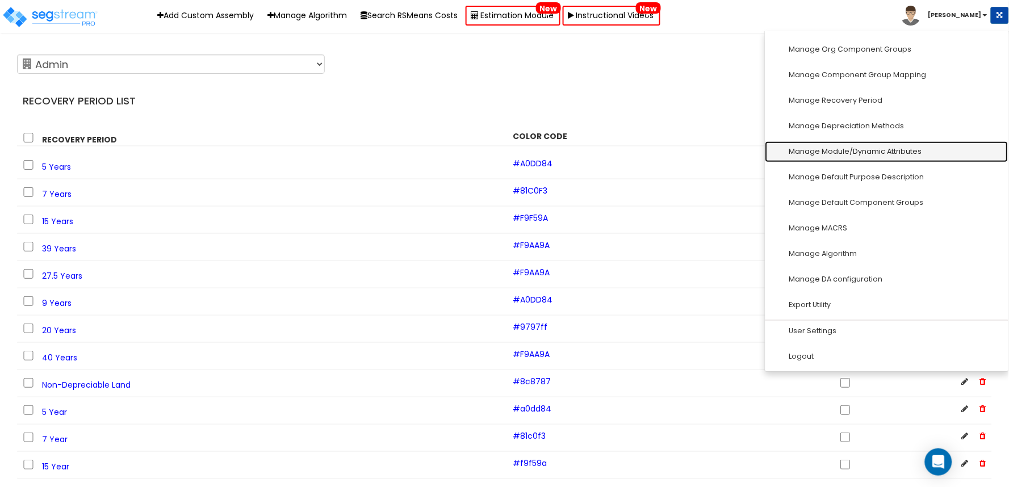
click at [907, 157] on link "Manage Module/Dynamic Attributes" at bounding box center [886, 151] width 243 height 21
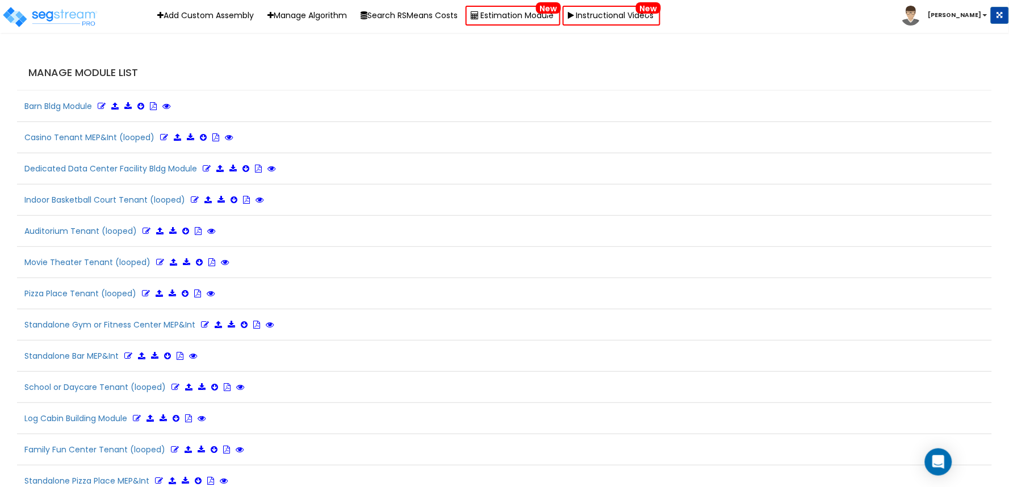
click at [642, 76] on h4 "Manage Module List" at bounding box center [507, 72] width 958 height 11
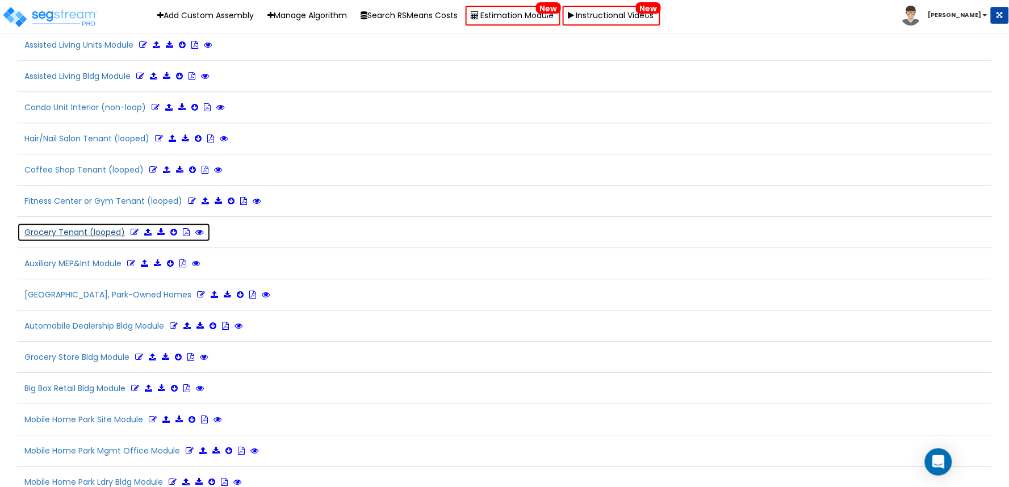
click at [131, 236] on icon at bounding box center [135, 232] width 8 height 8
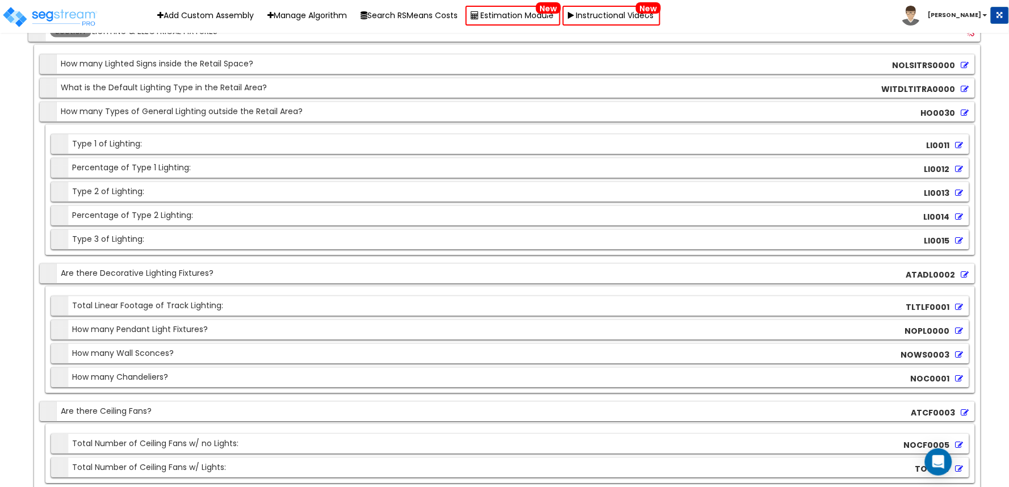
scroll to position [8562, 0]
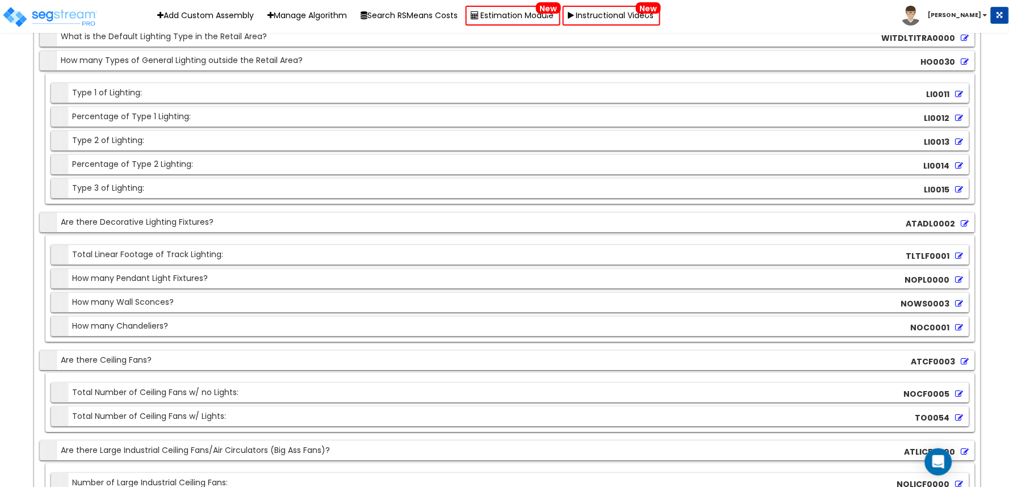
click at [967, 42] on icon at bounding box center [965, 38] width 8 height 8
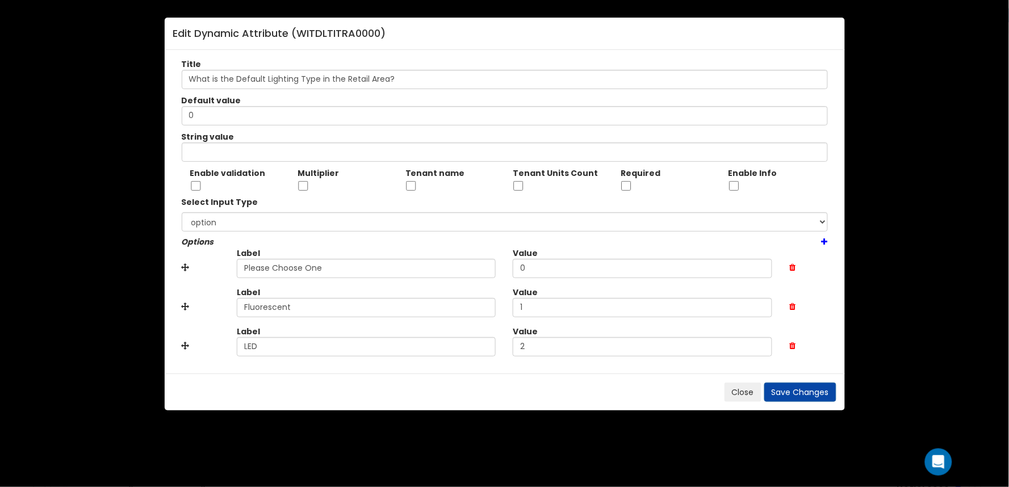
click at [821, 240] on icon at bounding box center [824, 242] width 6 height 8
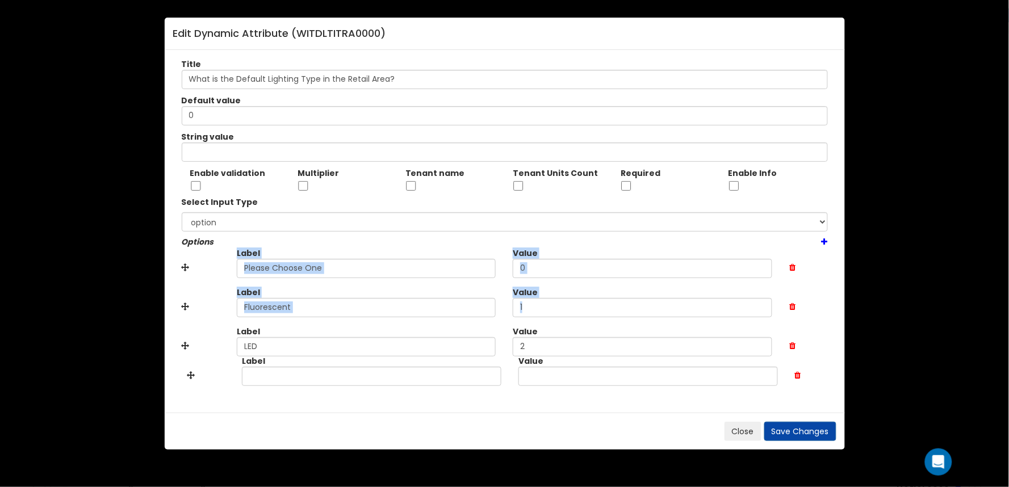
drag, startPoint x: 184, startPoint y: 270, endPoint x: 188, endPoint y: 387, distance: 117.0
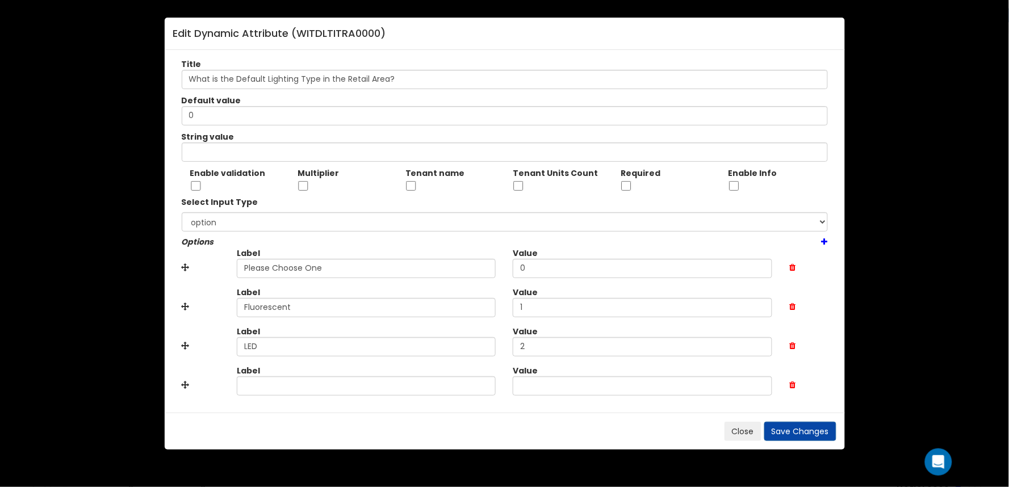
click at [824, 240] on icon at bounding box center [824, 242] width 6 height 8
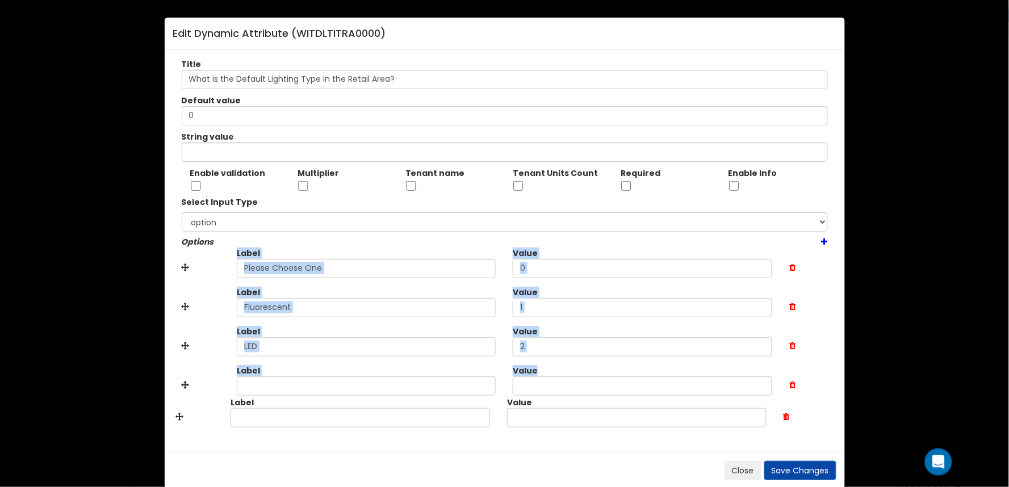
drag, startPoint x: 183, startPoint y: 263, endPoint x: 177, endPoint y: 411, distance: 147.7
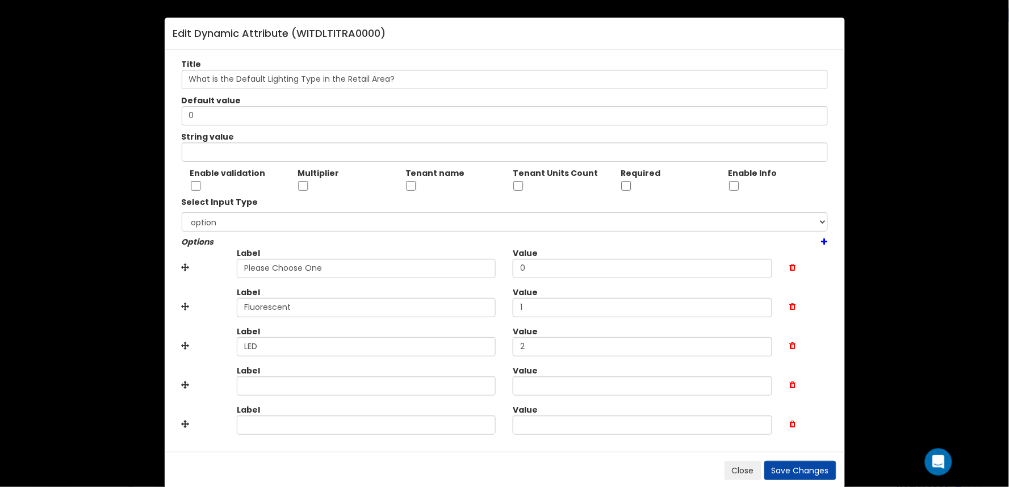
click at [826, 239] on icon at bounding box center [824, 242] width 6 height 8
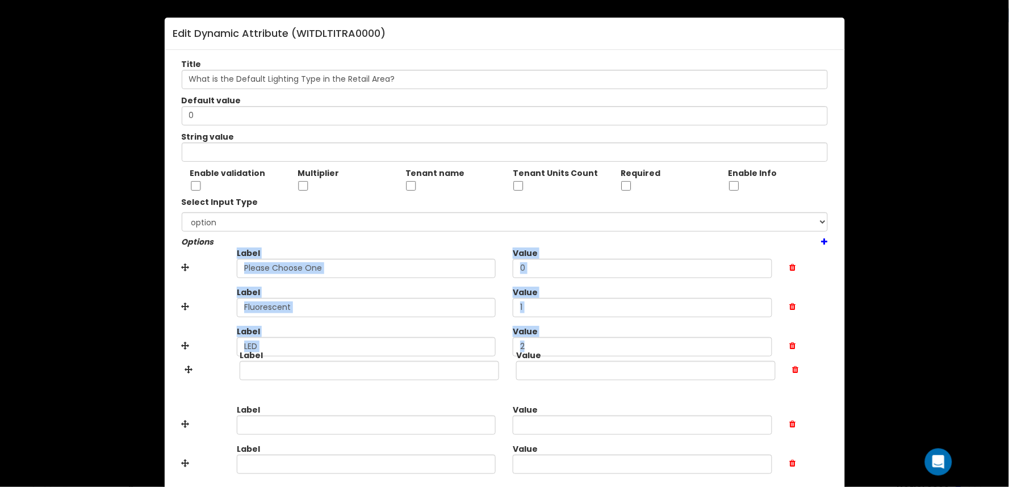
drag, startPoint x: 187, startPoint y: 266, endPoint x: 194, endPoint y: 415, distance: 149.4
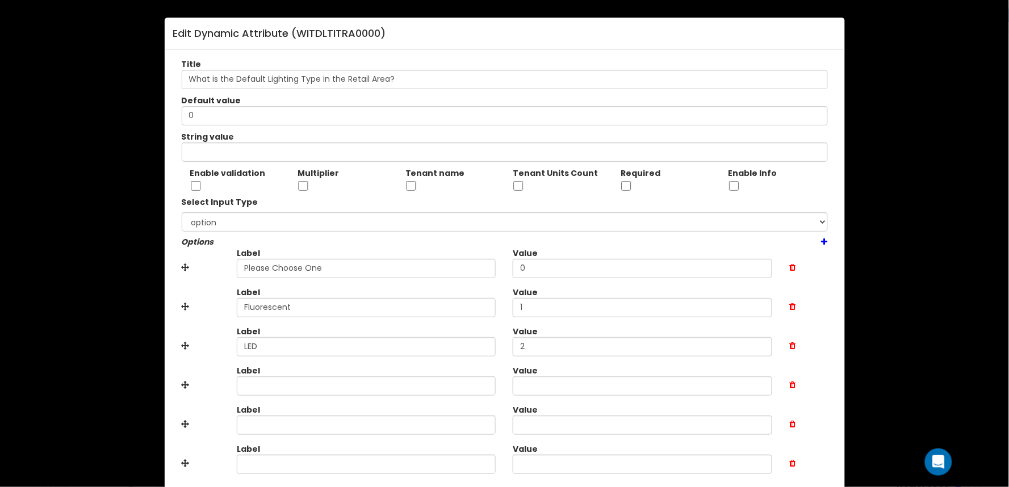
click at [824, 238] on icon at bounding box center [824, 242] width 6 height 8
drag, startPoint x: 184, startPoint y: 267, endPoint x: 176, endPoint y: 386, distance: 119.5
drag, startPoint x: 309, startPoint y: 313, endPoint x: 258, endPoint y: 119, distance: 200.2
click at [118, 304] on div "Edit Dynamic Attribute ( WITDLTITRA0000 ) Title What is the Default Lighting Ty…" at bounding box center [504, 243] width 1009 height 487
paste input "LED Surface-Mounted"
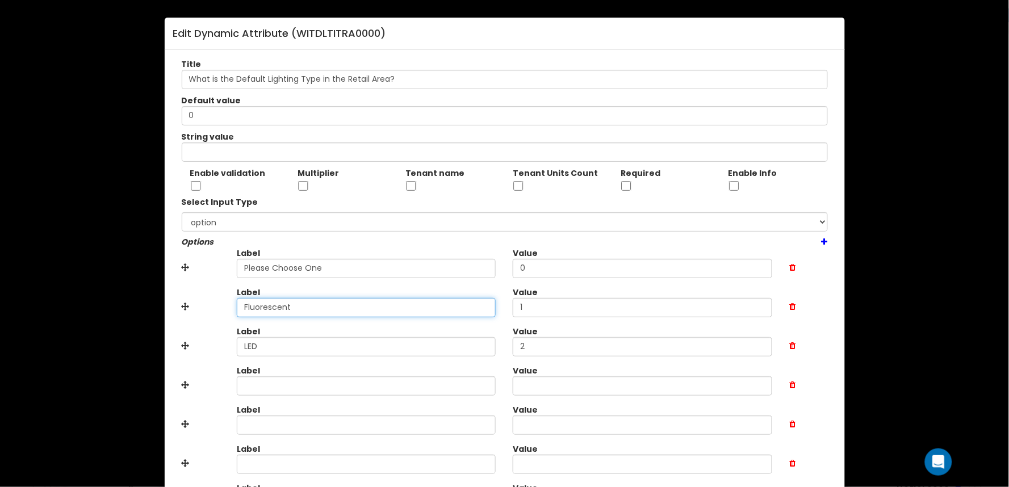
type input "LED Surface-Mounted"
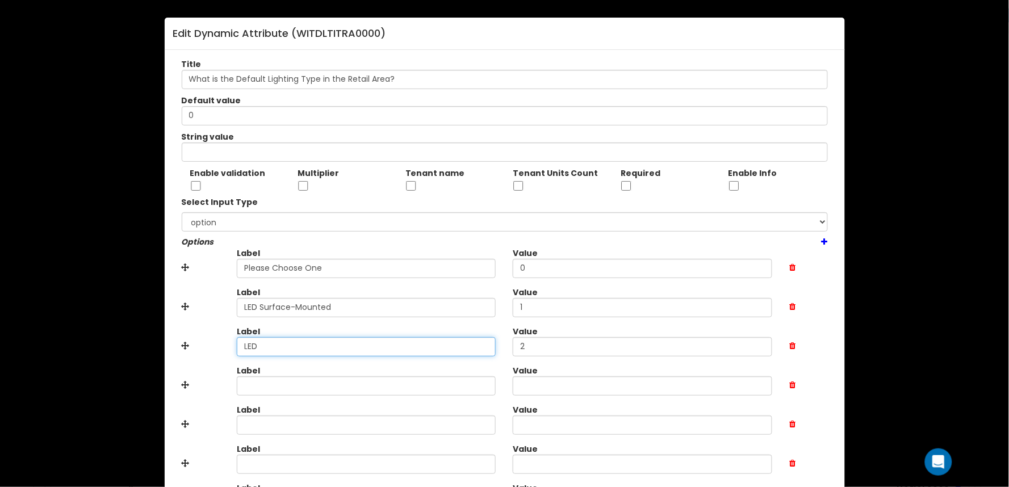
click at [286, 350] on input "LED" at bounding box center [366, 346] width 259 height 19
drag, startPoint x: 275, startPoint y: 348, endPoint x: 191, endPoint y: 348, distance: 84.0
click at [192, 348] on div "Label LED Value 2" at bounding box center [504, 345] width 663 height 39
paste input "Recessed"
type input "LED Recessed"
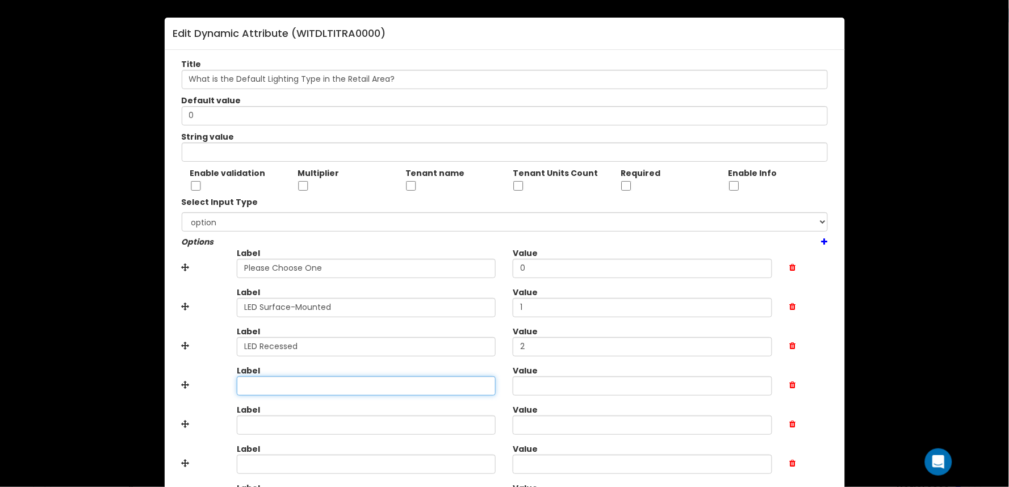
click at [286, 383] on input "text" at bounding box center [366, 385] width 259 height 19
paste input "Fluorescent Surface-Mounted"
type input "Fluorescent Surface-Mounted"
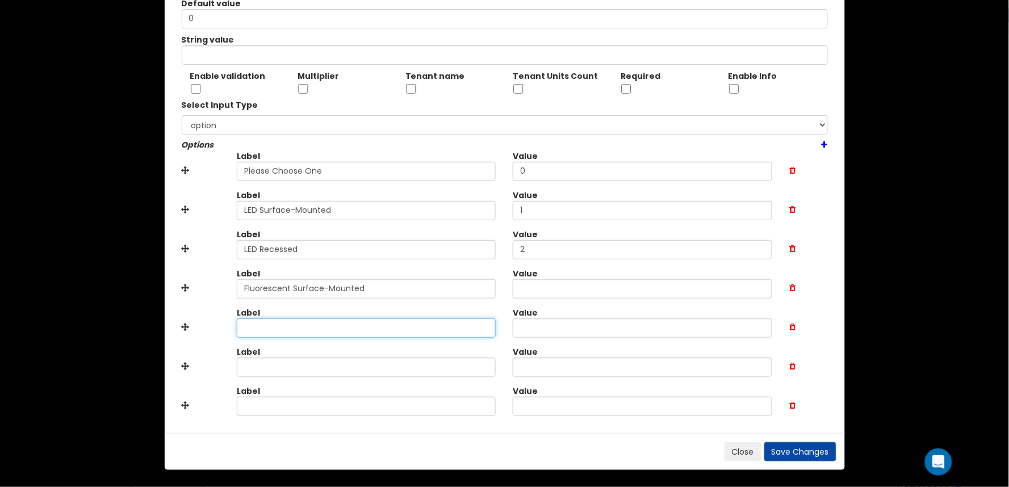
click at [322, 333] on input "text" at bounding box center [366, 327] width 259 height 19
paste input "Fluorescent Recessed"
type input "Fluorescent Recessed"
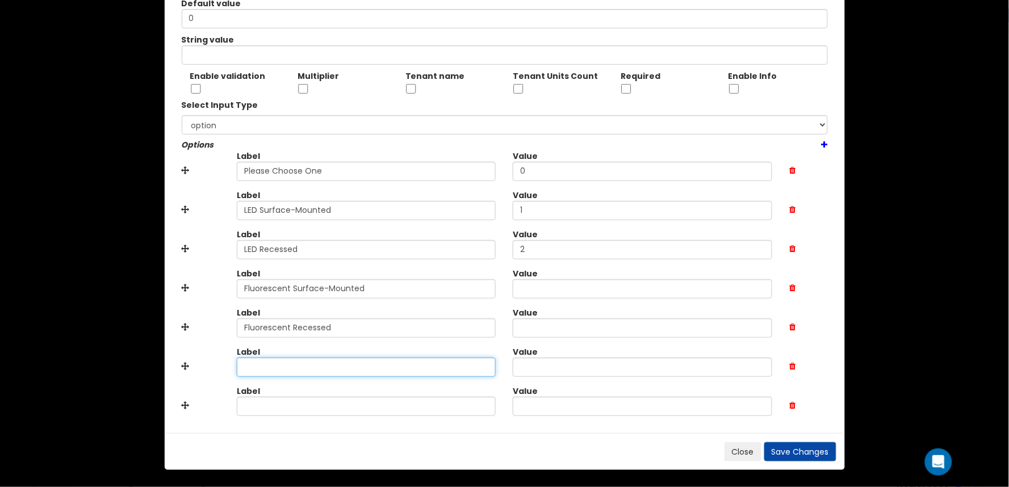
click at [321, 369] on input "text" at bounding box center [366, 367] width 259 height 19
paste input "Incandescent Can"
type input "Incandescent Can"
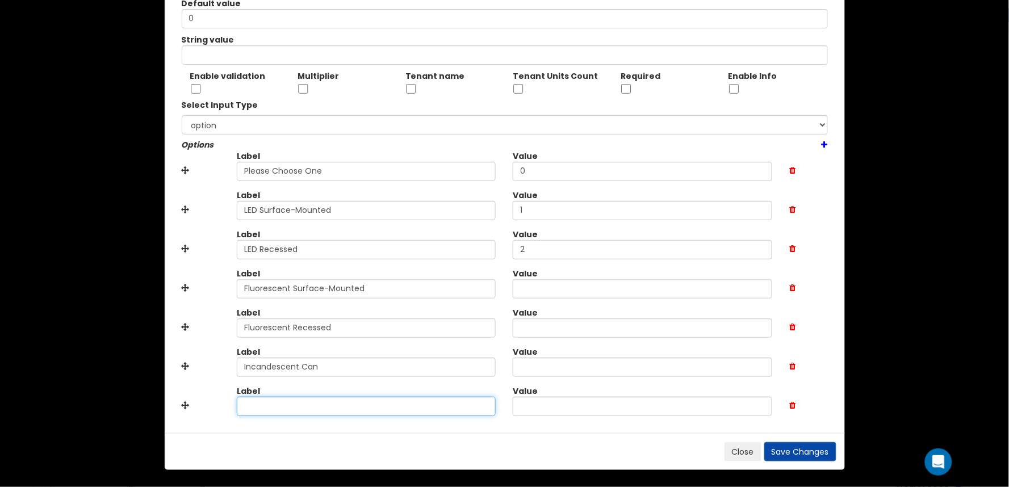
click at [358, 409] on input "text" at bounding box center [366, 406] width 259 height 19
paste input "Incandescent Surface-Mounted"
type input "Incandescent Surface-Mounted"
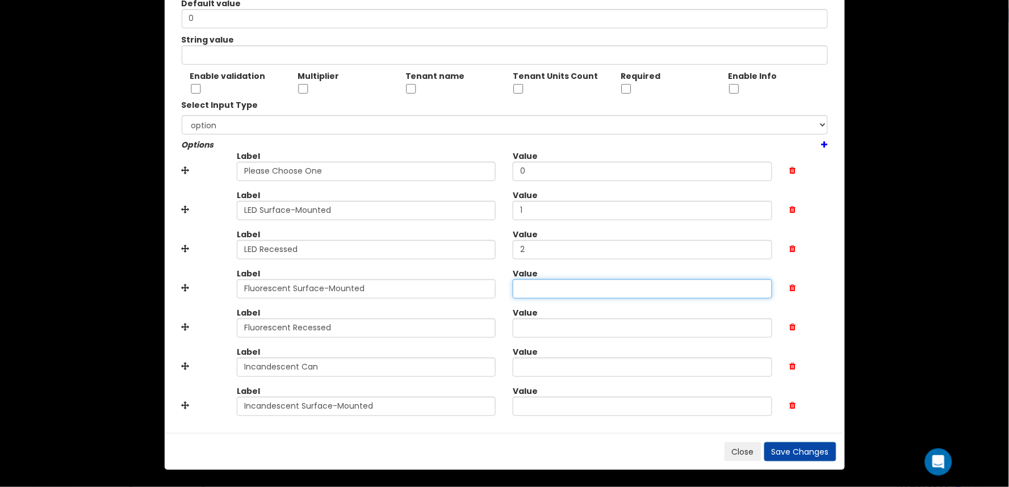
click at [559, 297] on input "text" at bounding box center [642, 288] width 259 height 19
type input "3"
click at [552, 330] on input "text" at bounding box center [642, 327] width 259 height 19
type input "4"
type input "5"
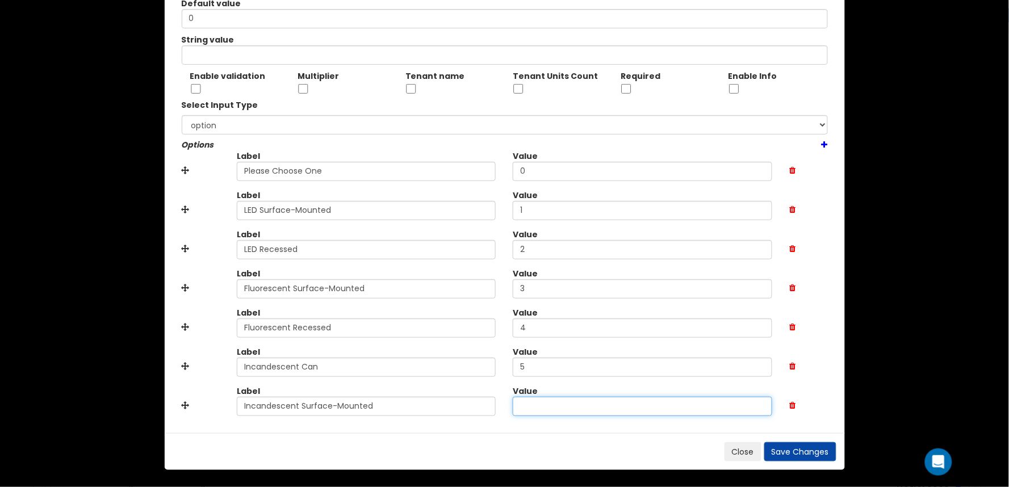
click at [538, 404] on input "text" at bounding box center [642, 406] width 259 height 19
type input "6"
click at [560, 460] on div "Close Save Changes" at bounding box center [505, 451] width 680 height 37
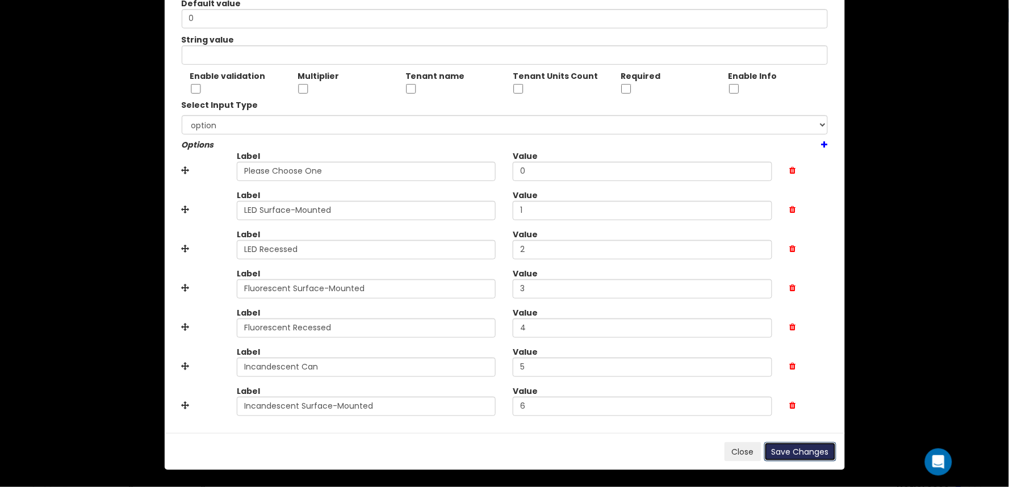
drag, startPoint x: 829, startPoint y: 454, endPoint x: 810, endPoint y: 443, distance: 21.9
click at [828, 454] on button "Save Changes" at bounding box center [800, 451] width 72 height 19
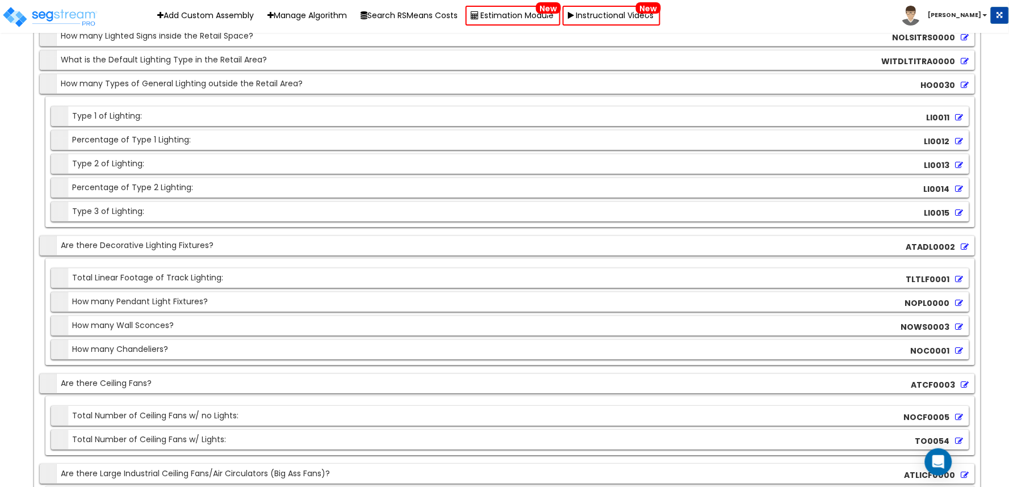
scroll to position [8499, 0]
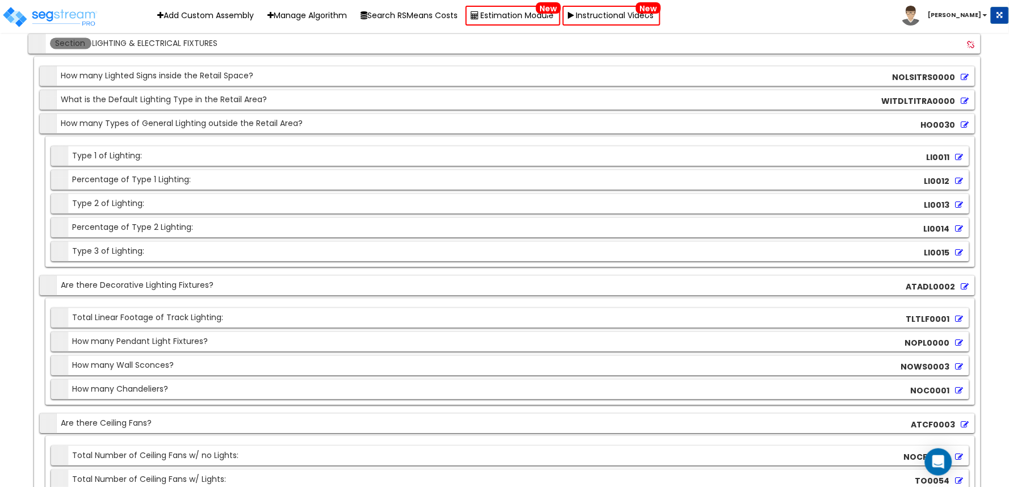
click at [963, 105] on icon at bounding box center [965, 101] width 8 height 8
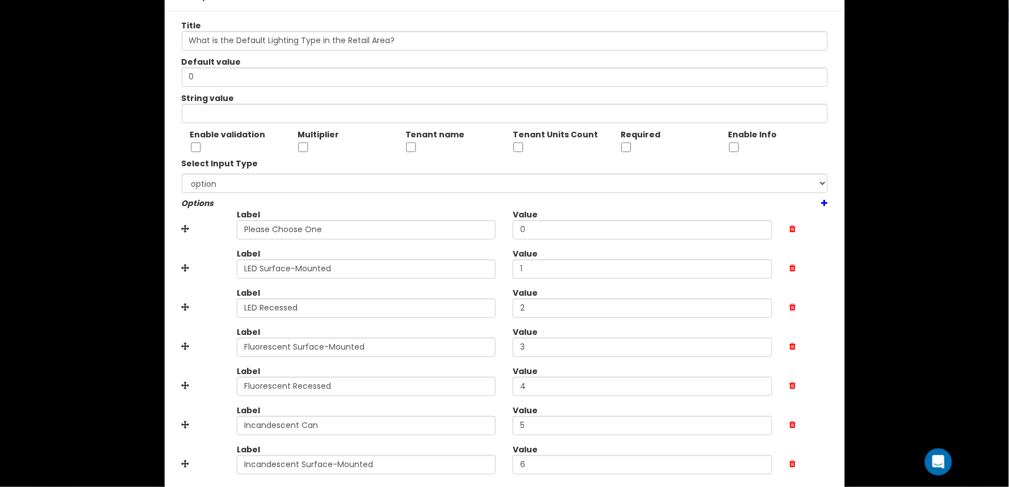
scroll to position [97, 0]
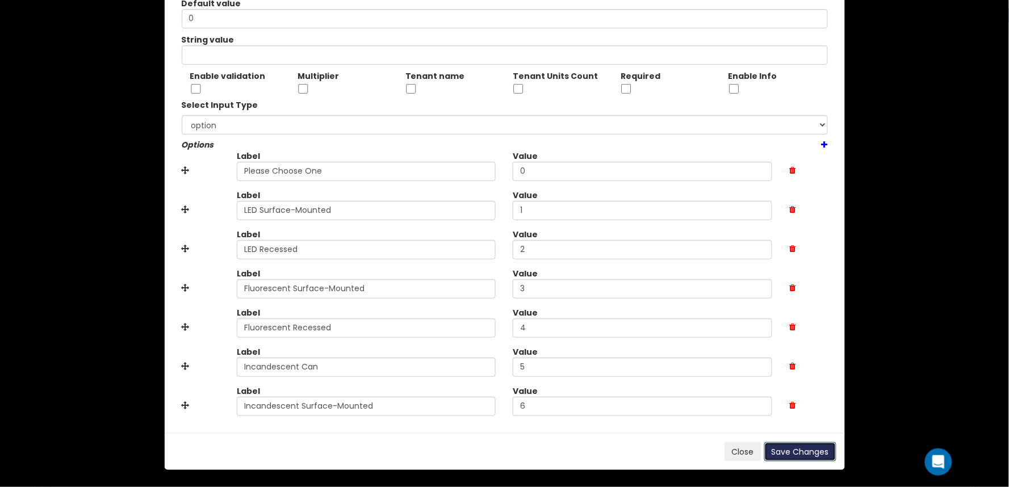
click at [796, 455] on button "Save Changes" at bounding box center [800, 451] width 72 height 19
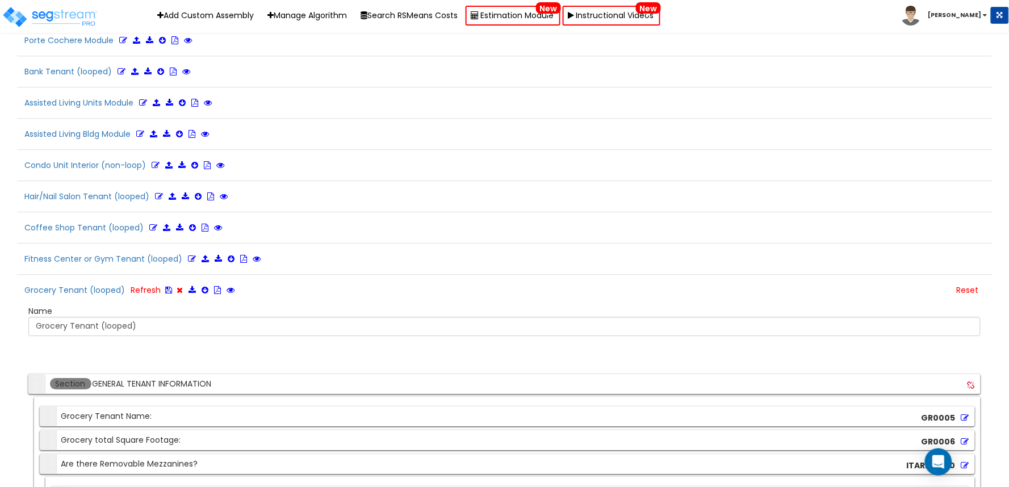
scroll to position [2192, 0]
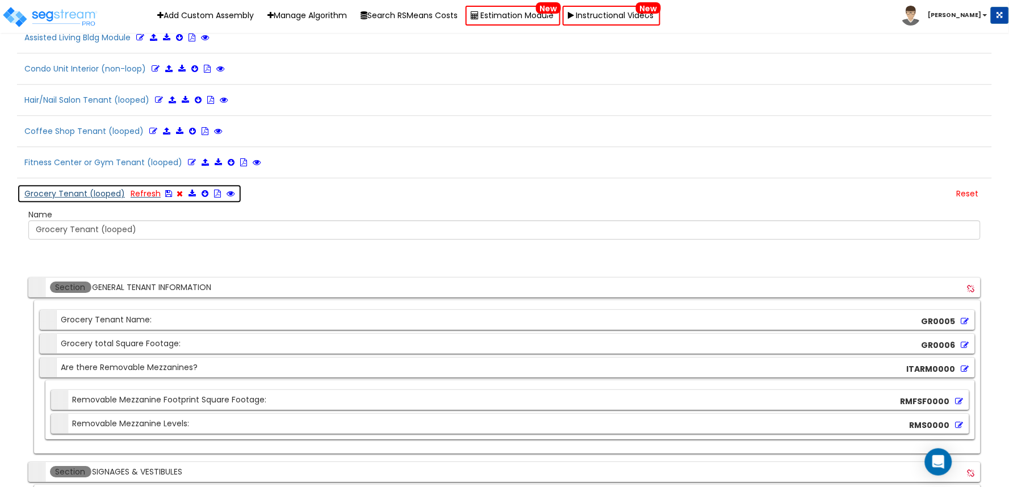
click at [166, 198] on icon at bounding box center [168, 194] width 7 height 8
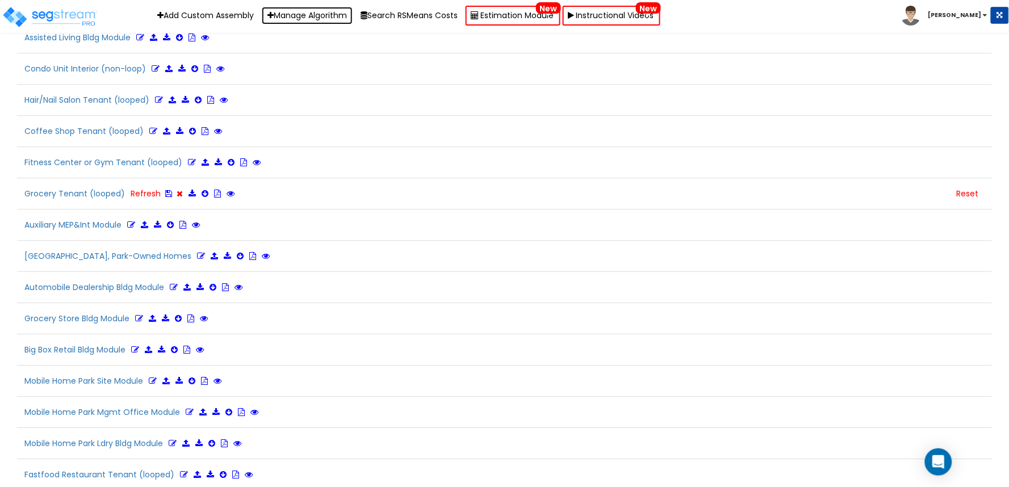
click at [328, 15] on link "Manage Algorithm" at bounding box center [307, 16] width 91 height 18
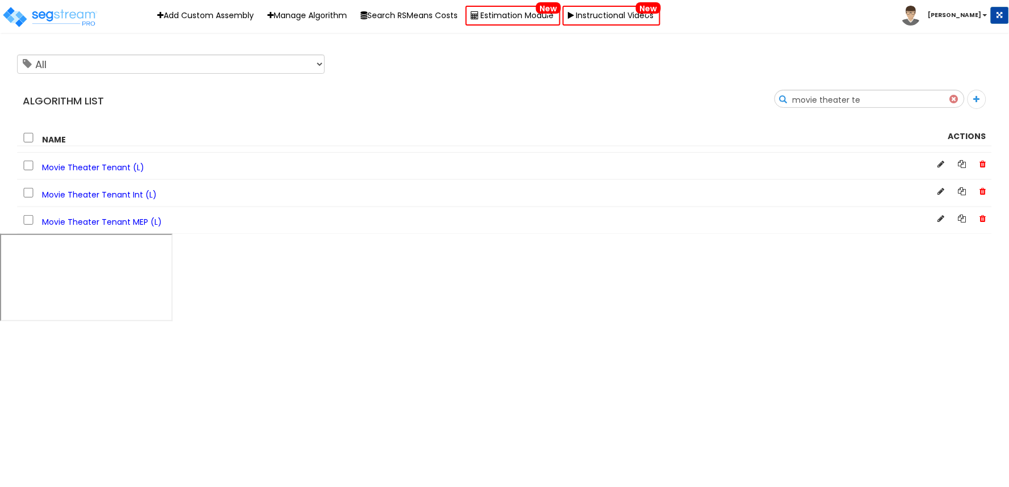
type input "movie theater te"
click at [109, 154] on div "Movie Theater Tenant (L)" at bounding box center [504, 165] width 975 height 27
click at [108, 162] on span "Movie Theater Tenant (L)" at bounding box center [93, 167] width 102 height 11
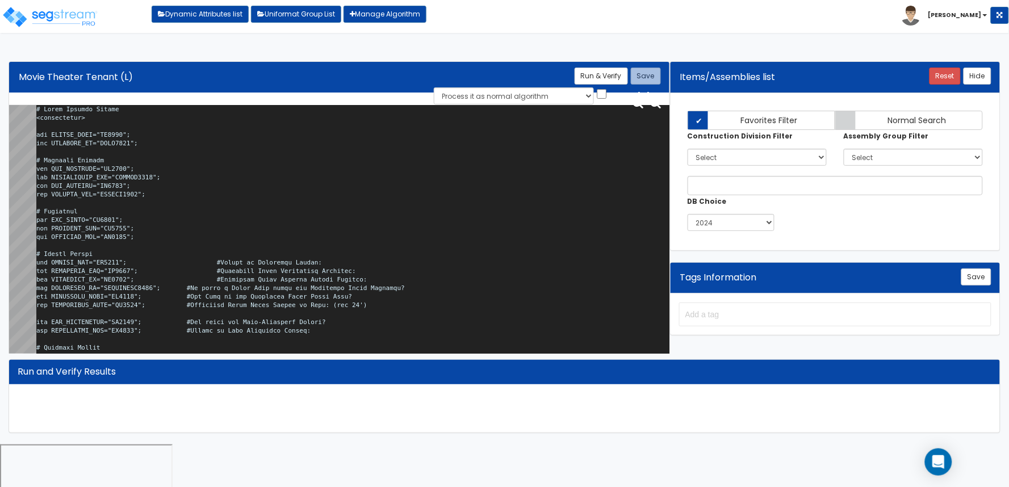
click at [237, 183] on textarea at bounding box center [352, 231] width 633 height 253
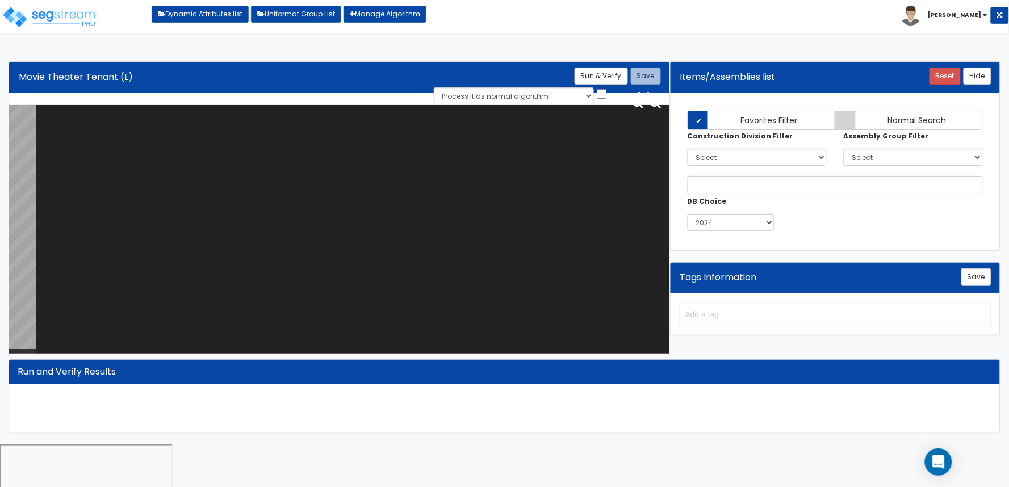
paste textarea "# Movie Theater Tenant <loopenabled> var TENANT_NAME="TN0000"; var TENANTFP_SF=…"
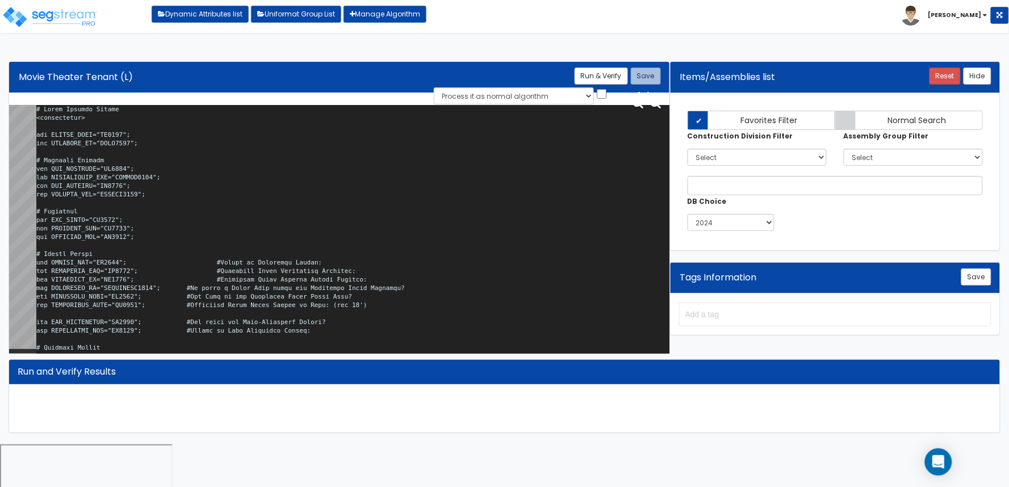
scroll to position [30476, 0]
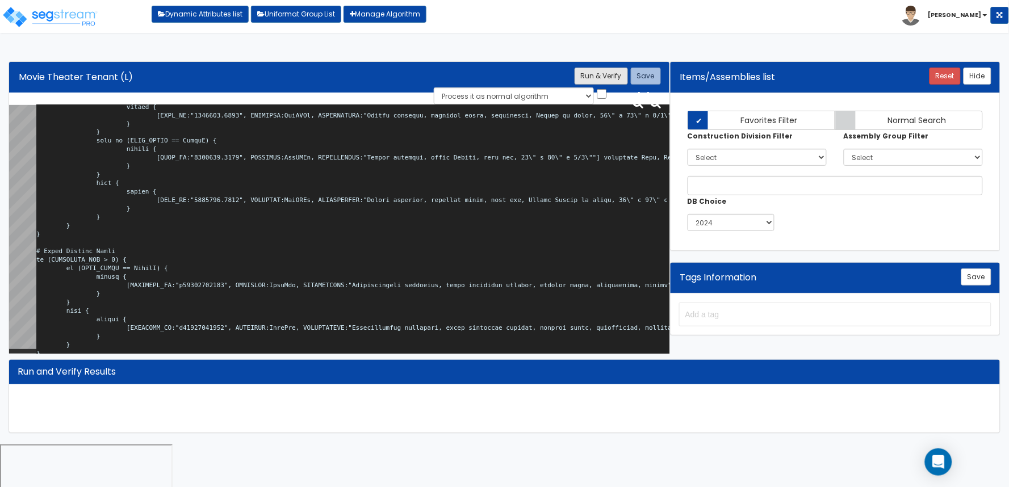
type textarea "# Movie Theater Tenant <loopenabled> var TENANT_NAME="TN0000"; var TENANTFP_SF=…"
click at [592, 82] on button "Run & Verify" at bounding box center [600, 76] width 53 height 17
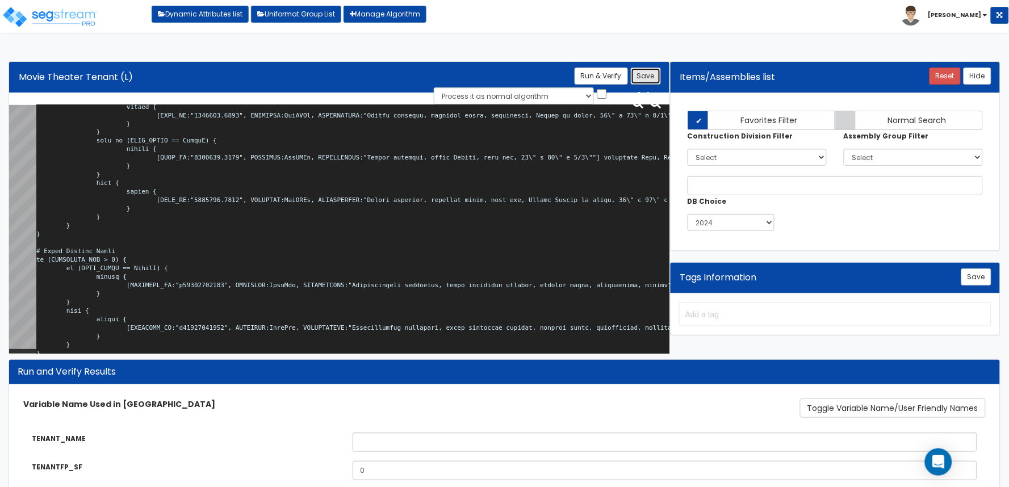
click at [649, 74] on button "Save" at bounding box center [646, 76] width 30 height 17
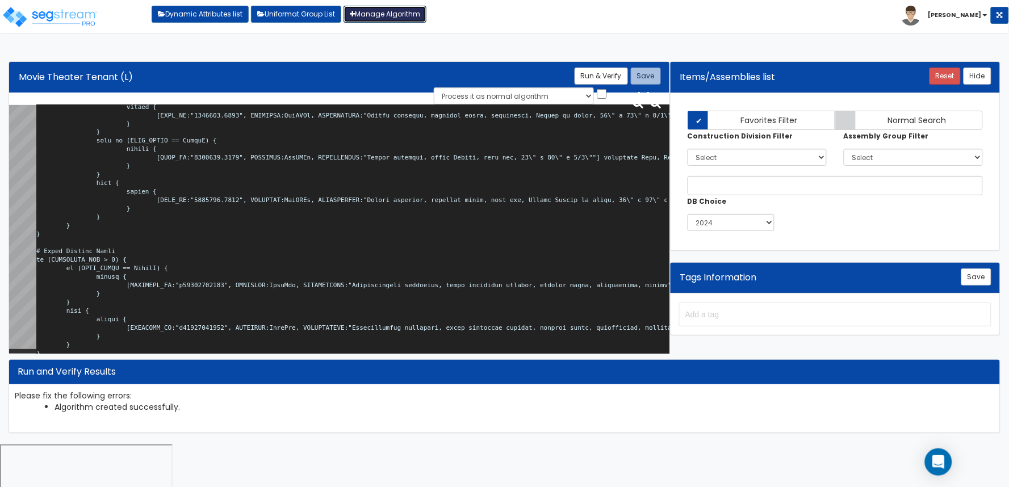
click at [392, 19] on link "Manage Algorithm" at bounding box center [384, 14] width 83 height 17
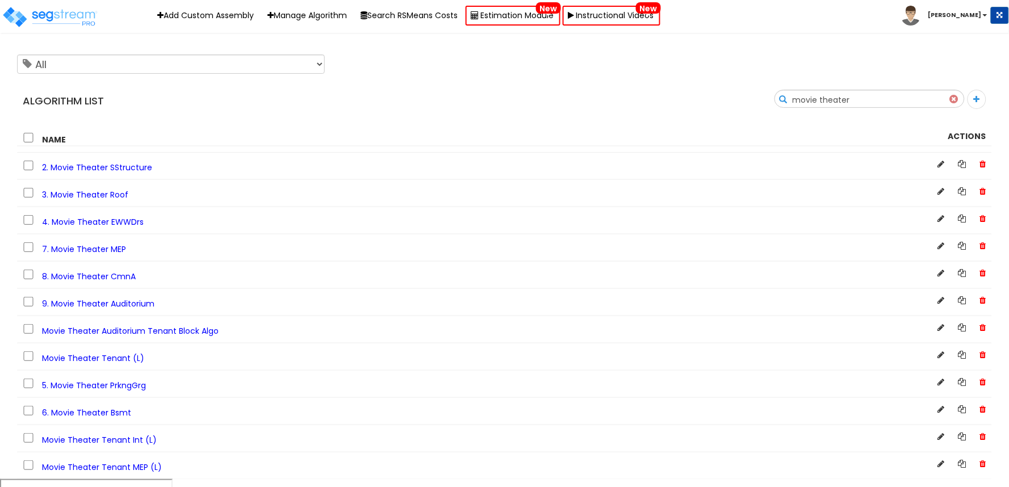
type input "movie theater"
click at [107, 442] on span "Movie Theater Tenant Int (L)" at bounding box center [99, 439] width 115 height 11
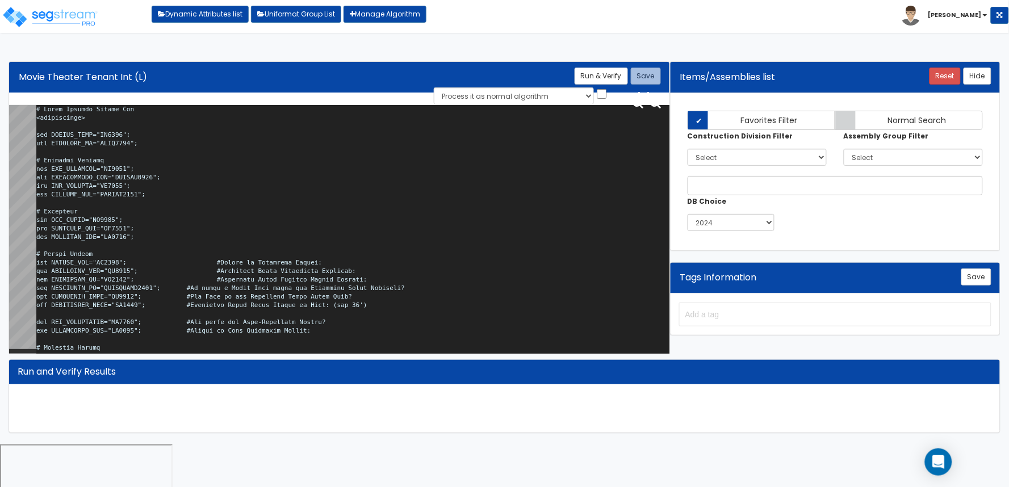
scroll to position [22515, 0]
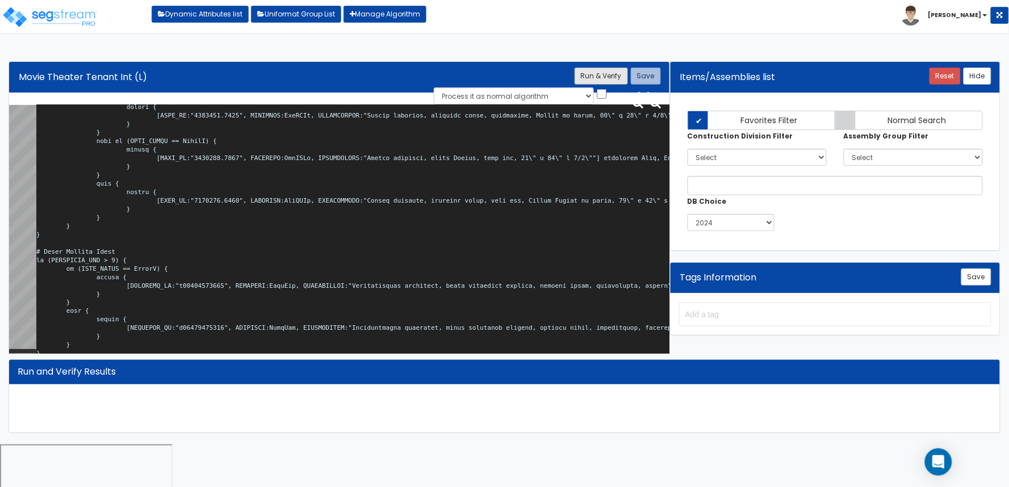
type textarea "# Movie Theater Tenant Int <loopenabled> var TENANT_NAME="TN0000"; var TENANTFP…"
click at [585, 75] on button "Run & Verify" at bounding box center [600, 76] width 53 height 17
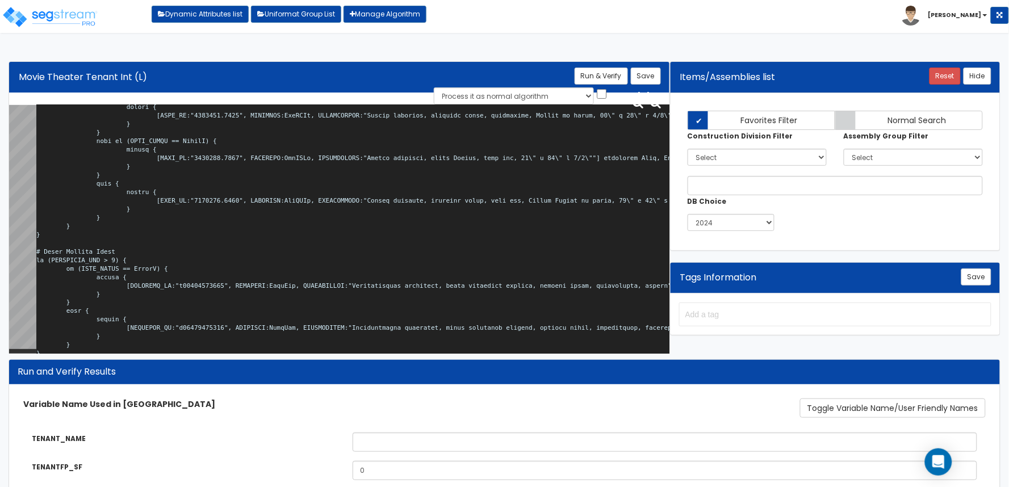
click at [631, 76] on div "Save" at bounding box center [644, 76] width 33 height 17
click at [637, 77] on button "Save" at bounding box center [646, 76] width 30 height 17
